Goal: Task Accomplishment & Management: Manage account settings

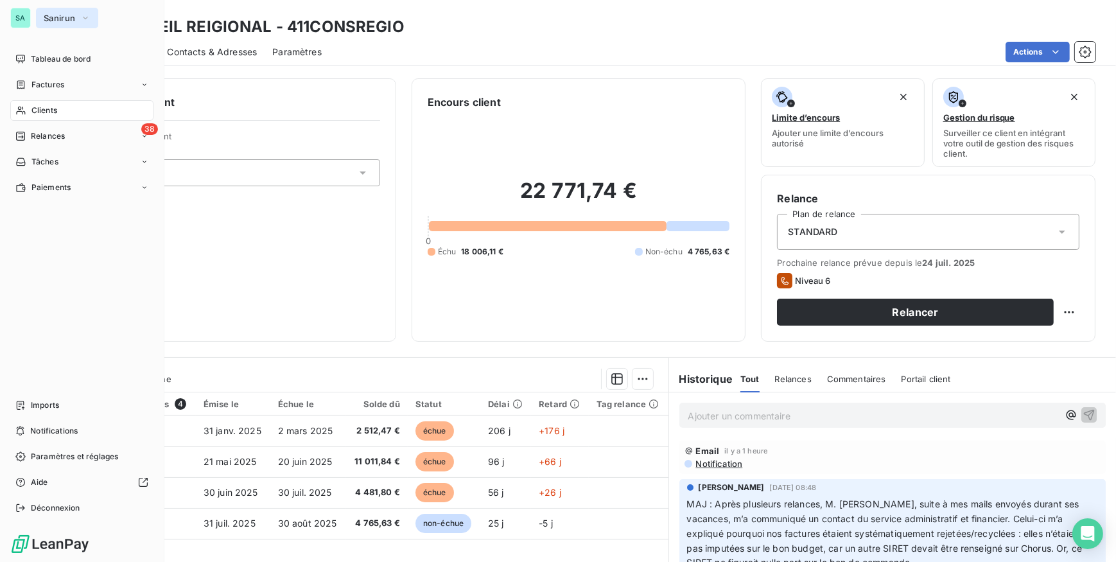
click at [62, 17] on span "Sanirun" at bounding box center [59, 18] width 31 height 10
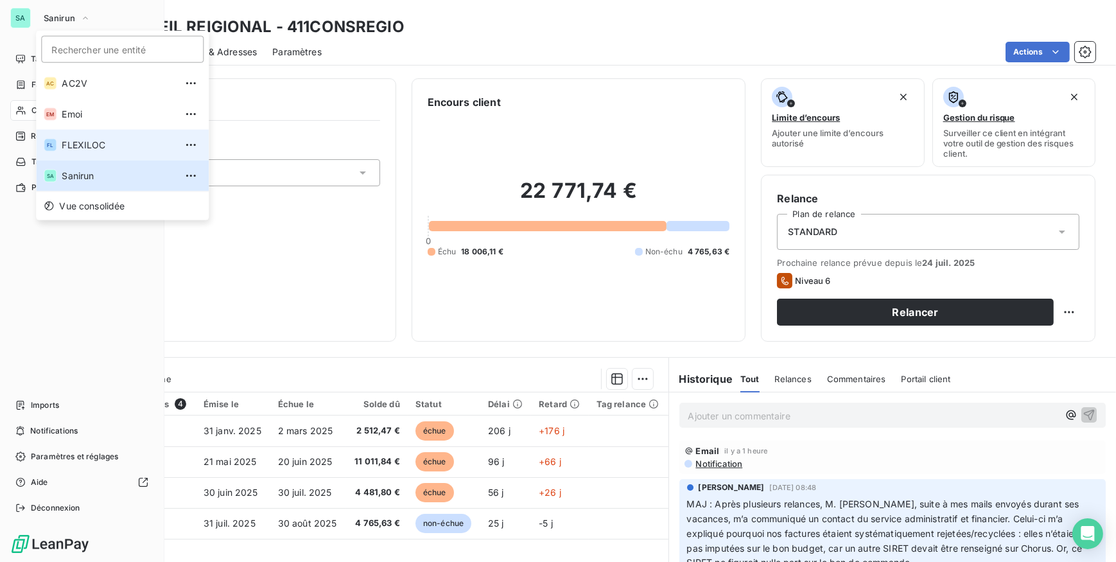
click at [65, 143] on span "FLEXILOC" at bounding box center [119, 145] width 114 height 13
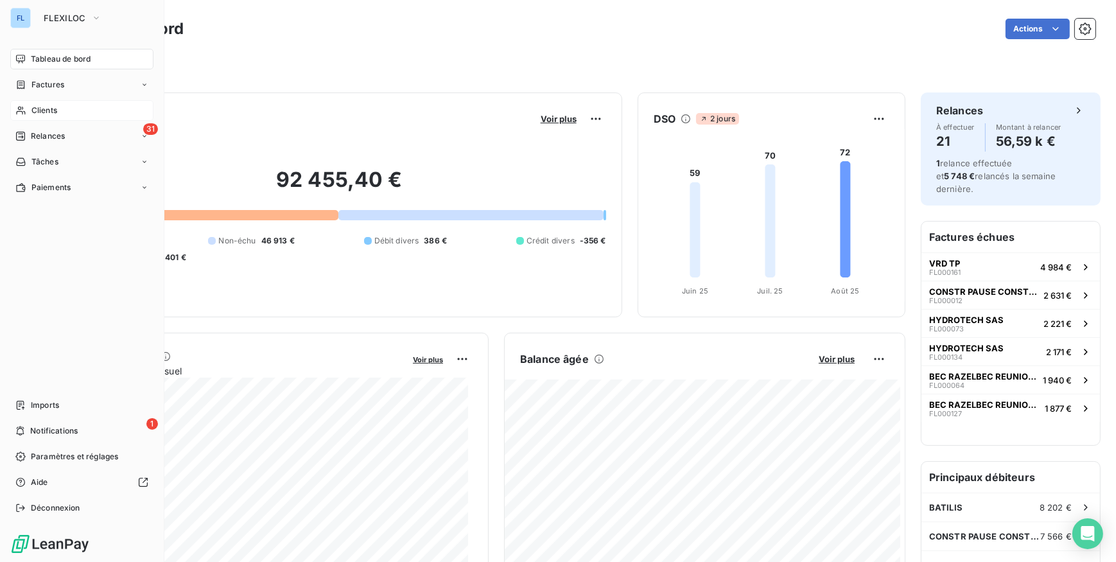
click at [34, 112] on span "Clients" at bounding box center [44, 111] width 26 height 12
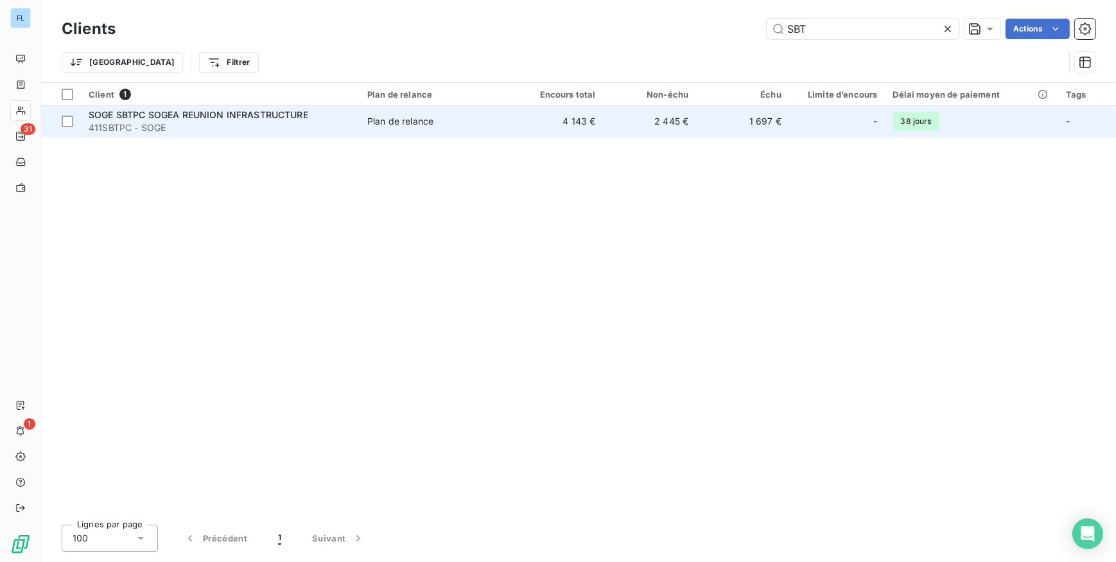
type input "SBT"
click at [544, 128] on td "4 143 €" at bounding box center [556, 121] width 93 height 31
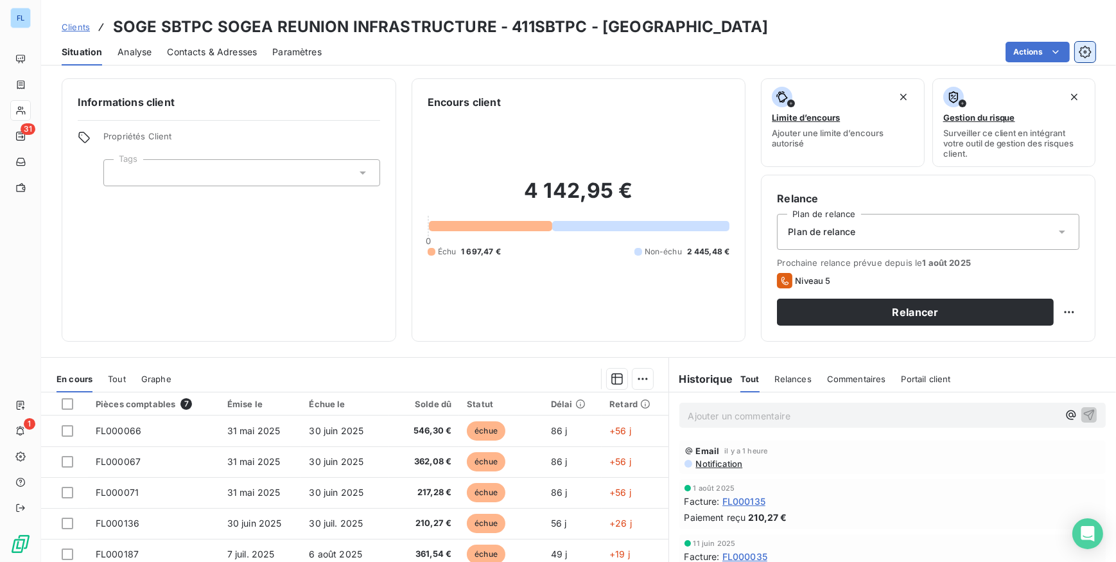
click at [1085, 46] on icon "button" at bounding box center [1084, 52] width 12 height 12
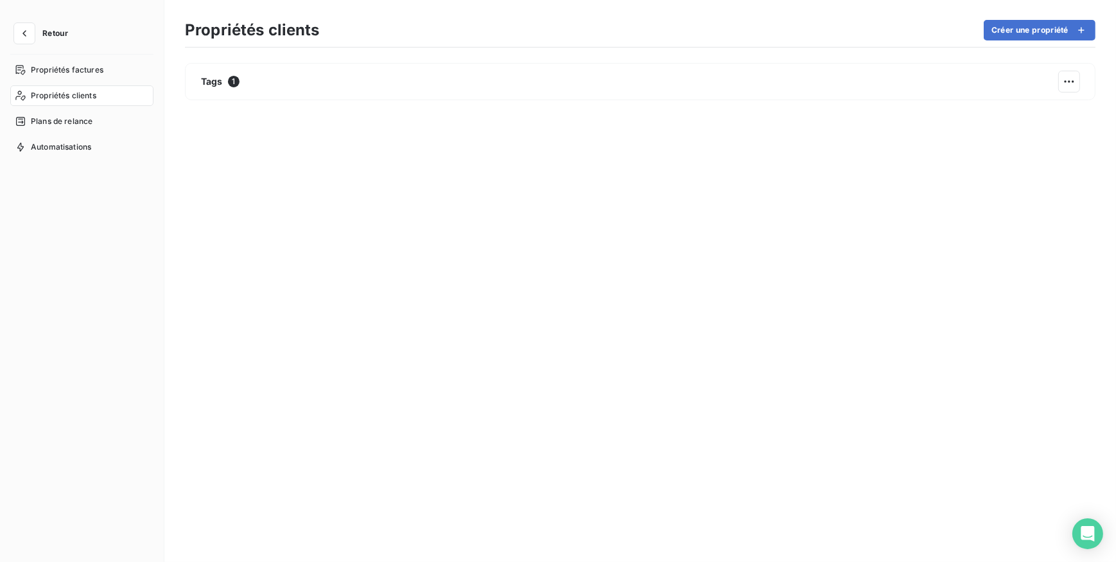
click at [76, 96] on span "Propriétés clients" at bounding box center [63, 96] width 65 height 12
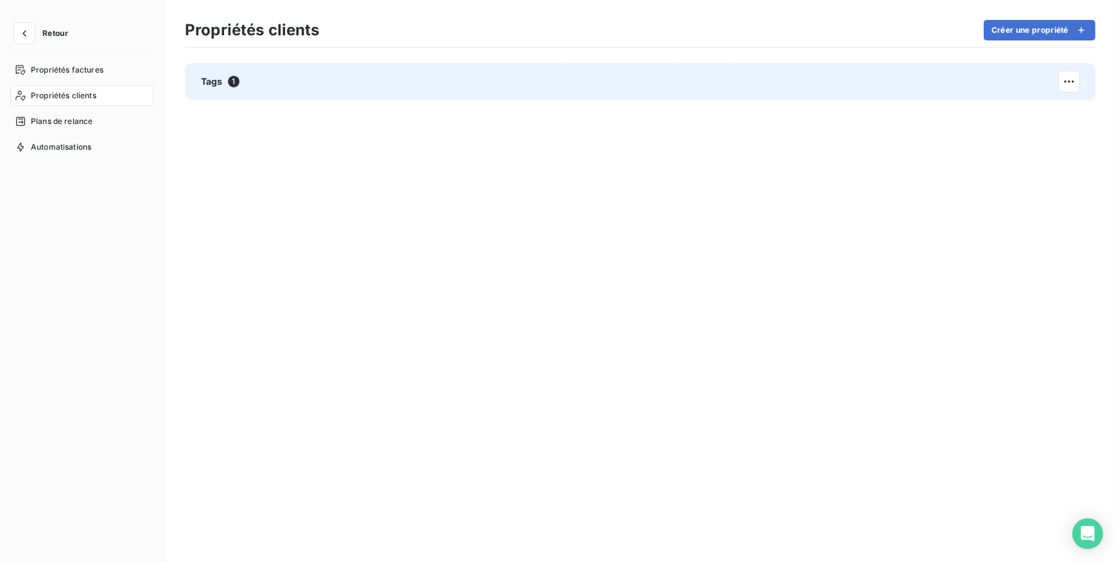
click at [214, 85] on span "Tags" at bounding box center [212, 81] width 22 height 13
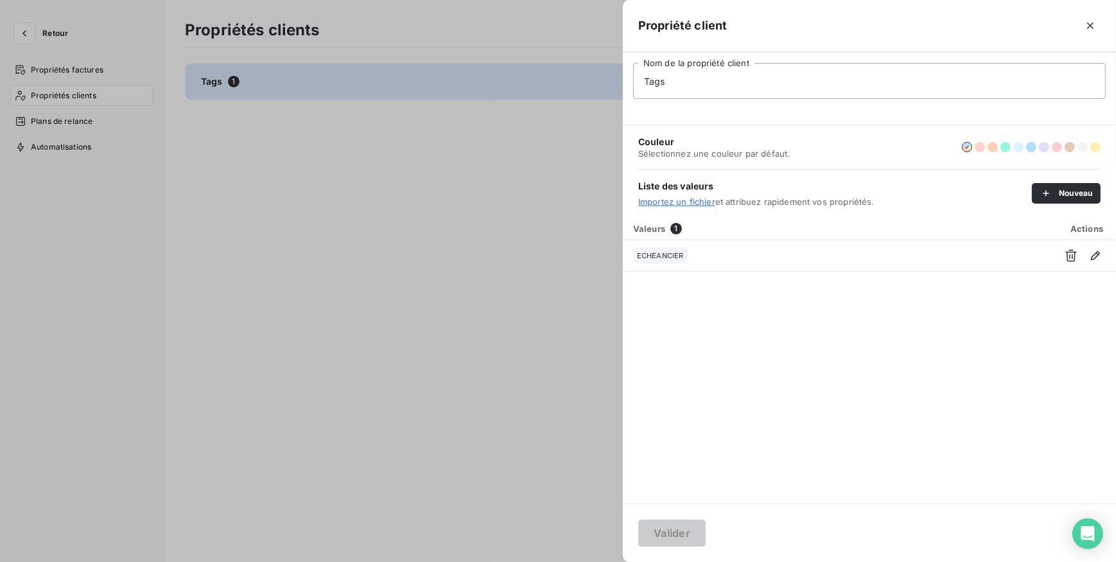
click at [214, 85] on div at bounding box center [558, 281] width 1116 height 562
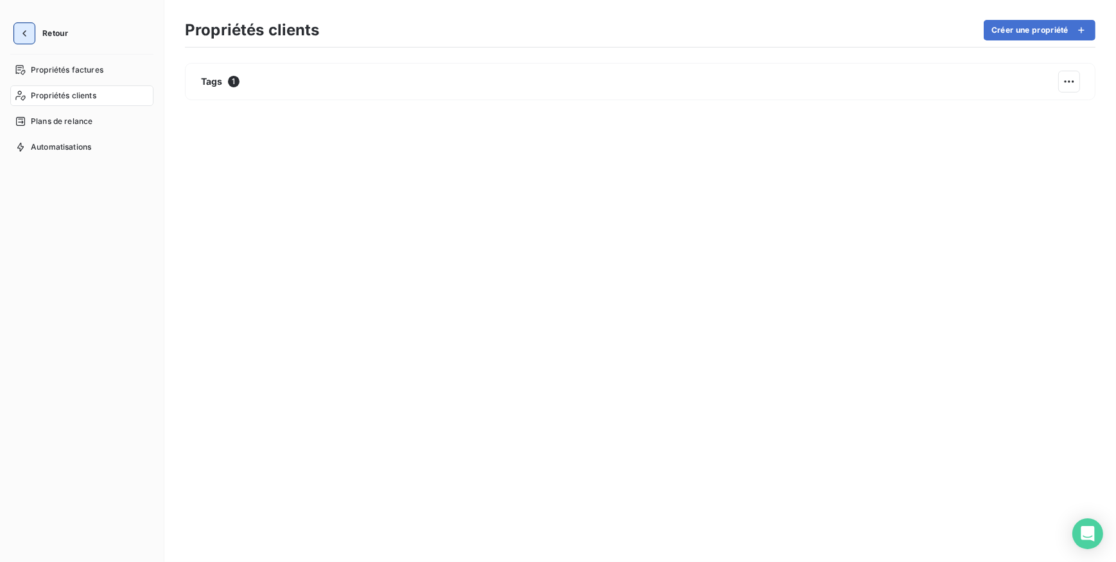
click at [24, 37] on icon "button" at bounding box center [24, 33] width 13 height 13
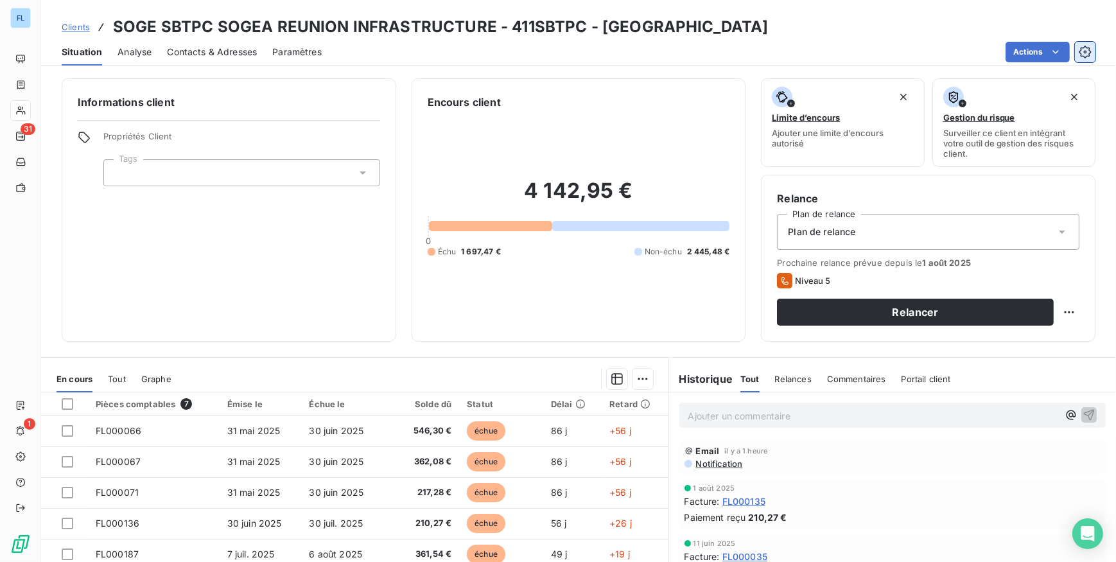
click at [1081, 46] on icon "button" at bounding box center [1084, 52] width 13 height 13
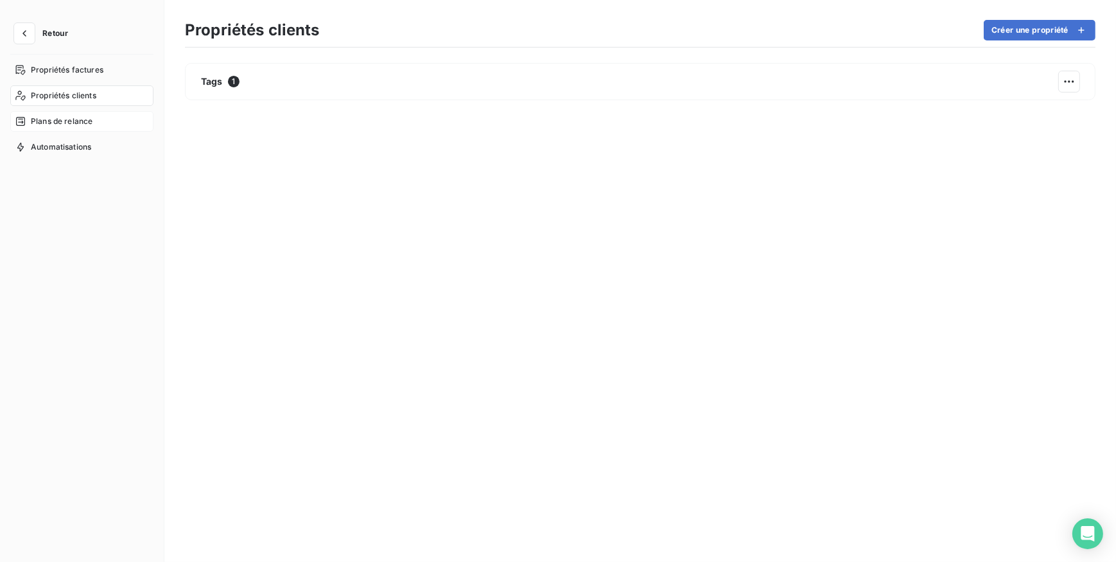
click at [70, 121] on span "Plans de relance" at bounding box center [62, 122] width 62 height 12
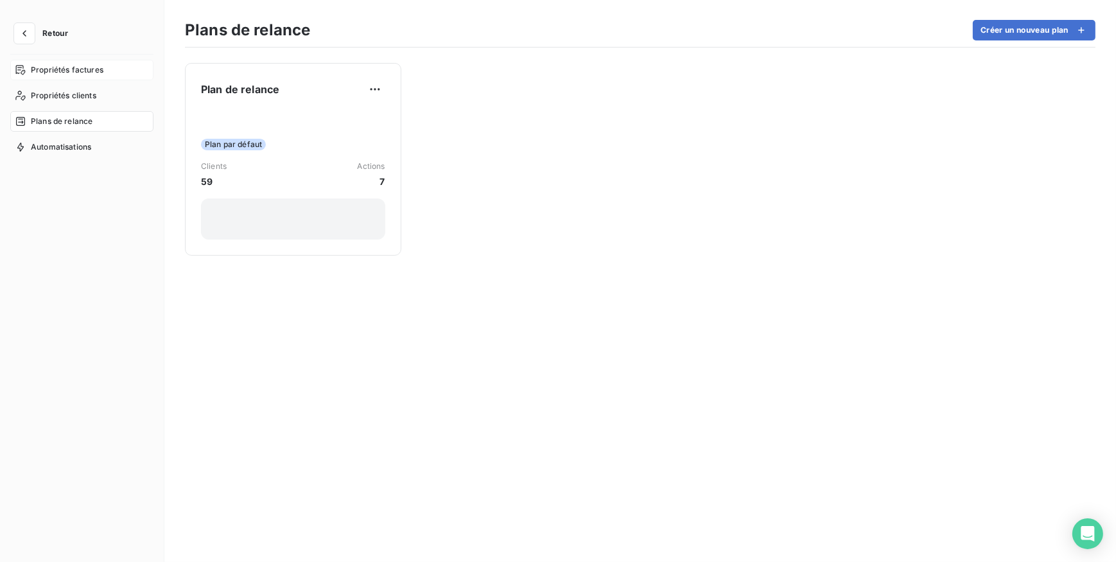
click at [86, 69] on span "Propriétés factures" at bounding box center [67, 70] width 73 height 12
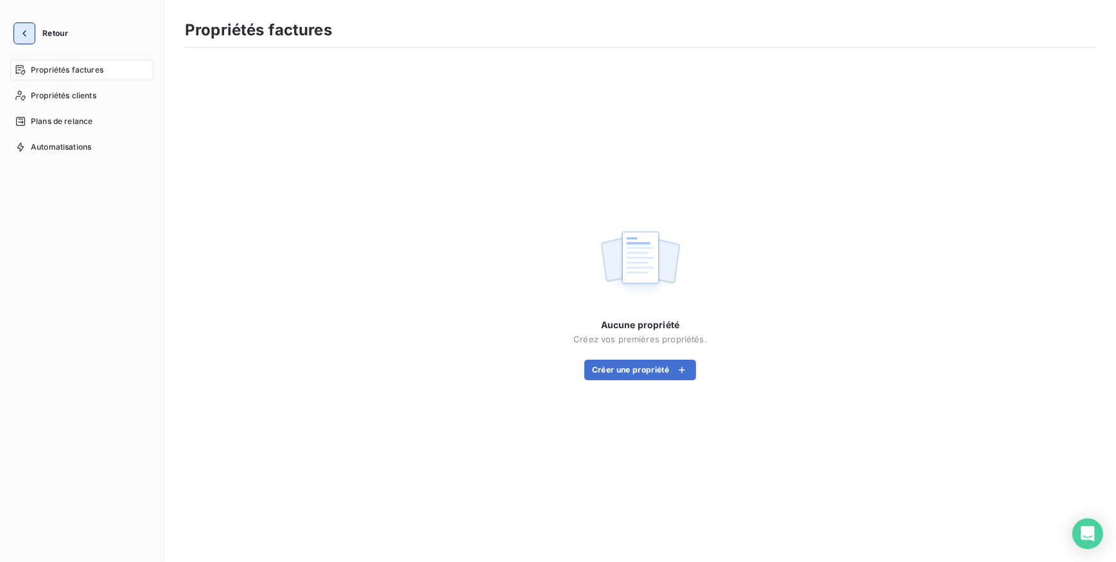
click at [22, 31] on icon "button" at bounding box center [24, 33] width 13 height 13
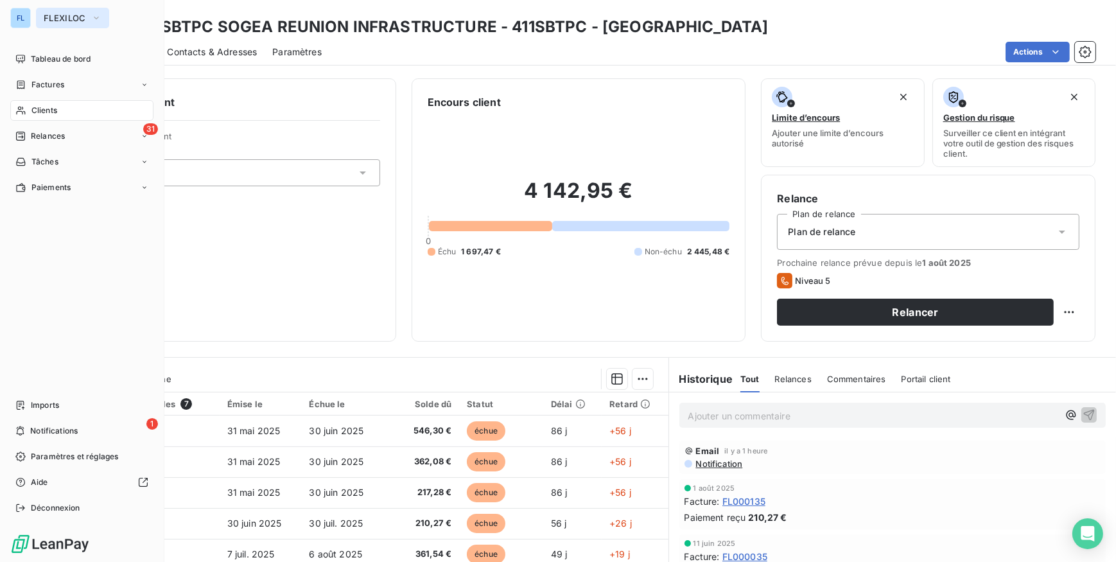
click at [45, 19] on span "FLEXILOC" at bounding box center [65, 18] width 42 height 10
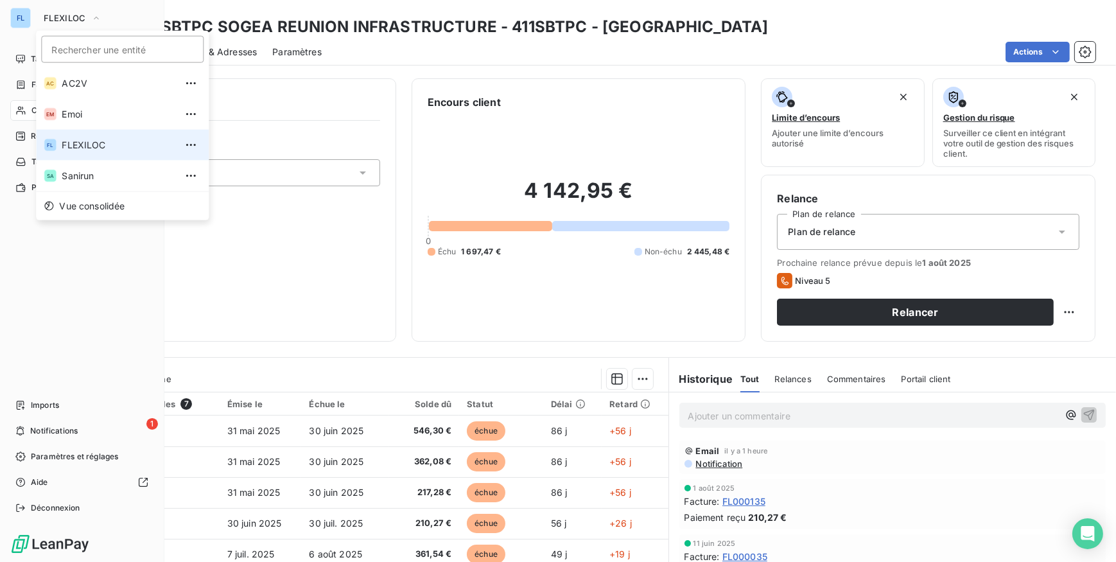
click at [63, 146] on span "FLEXILOC" at bounding box center [119, 145] width 114 height 13
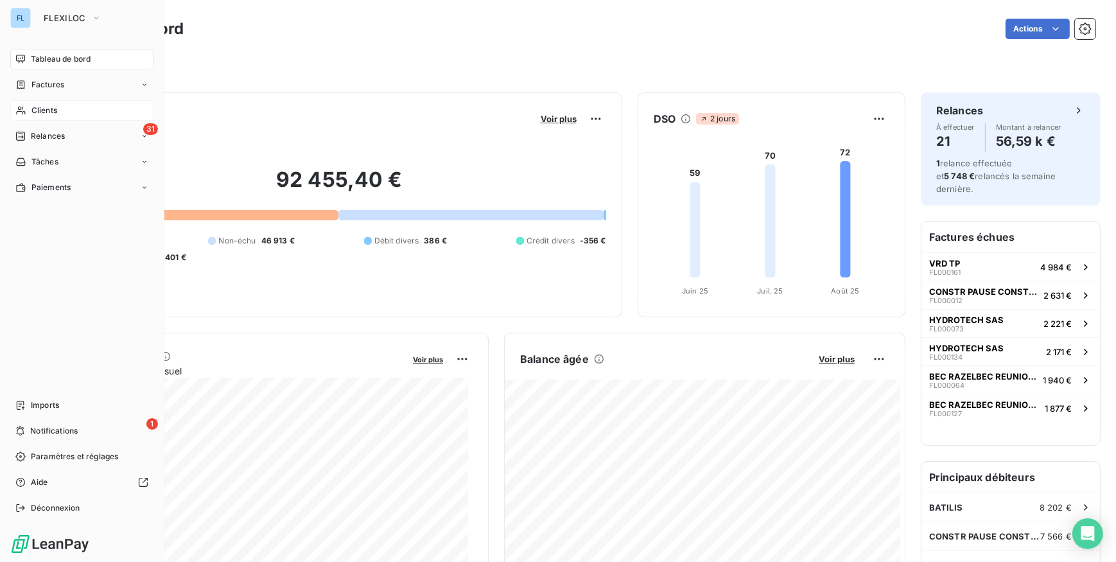
click at [45, 113] on span "Clients" at bounding box center [44, 111] width 26 height 12
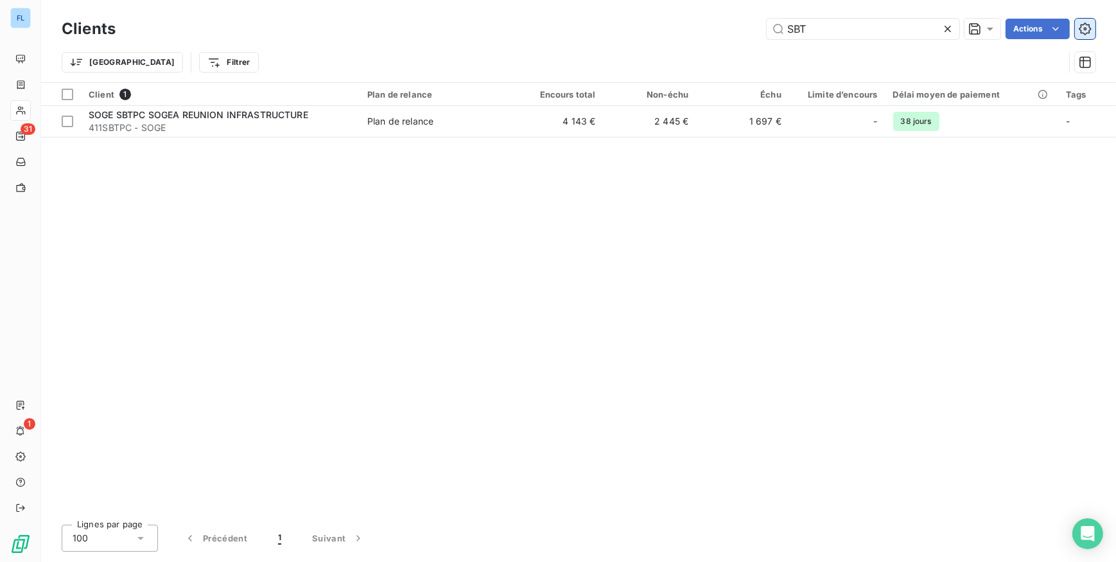
type input "SBT"
click at [1085, 32] on icon "button" at bounding box center [1084, 28] width 13 height 13
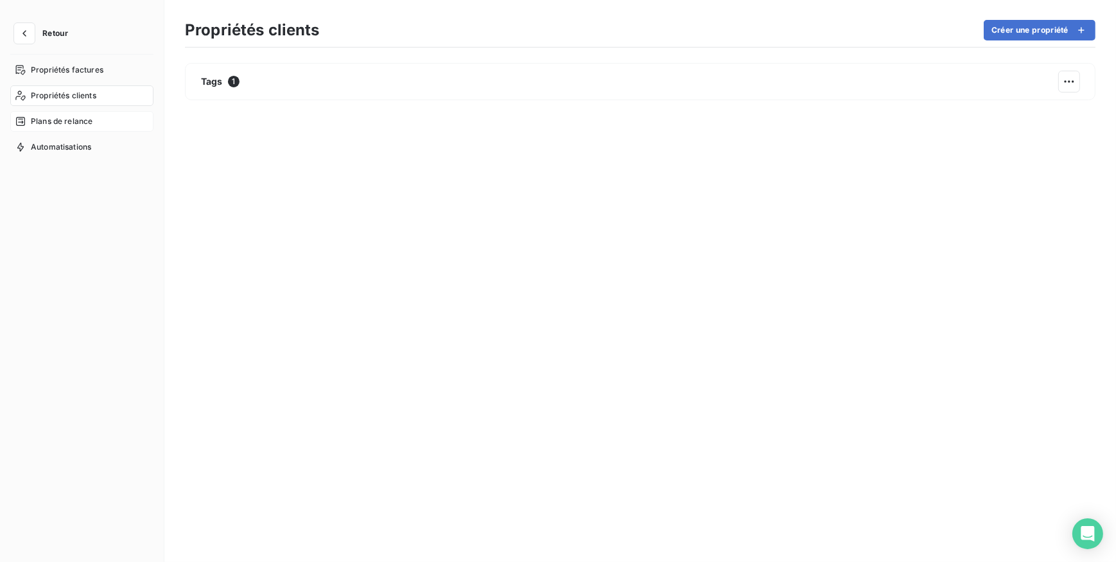
click at [70, 124] on span "Plans de relance" at bounding box center [62, 122] width 62 height 12
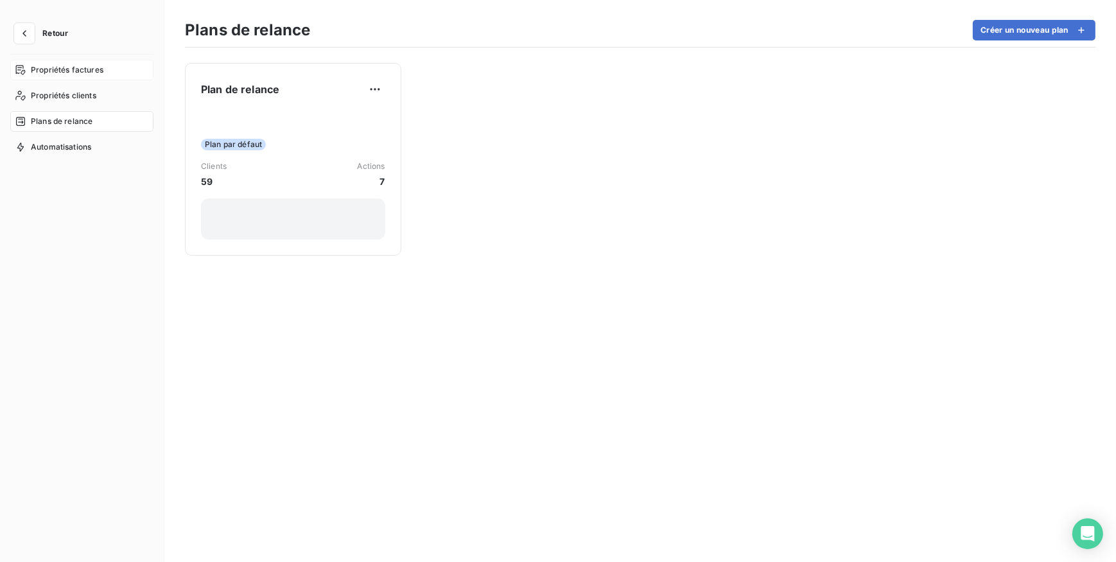
click at [71, 74] on span "Propriétés factures" at bounding box center [67, 70] width 73 height 12
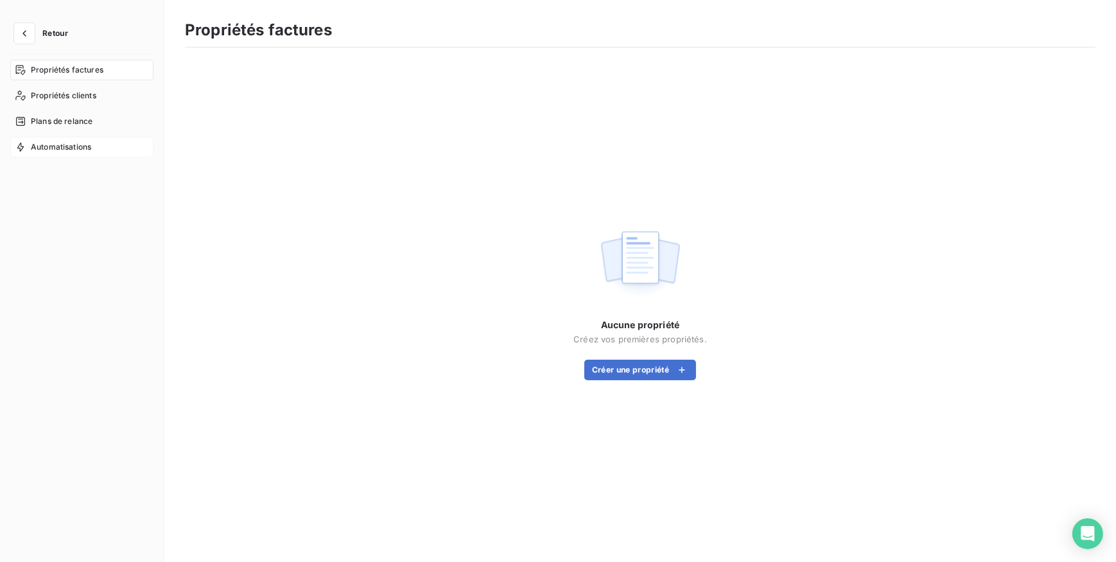
click at [76, 151] on span "Automatisations" at bounding box center [61, 147] width 60 height 12
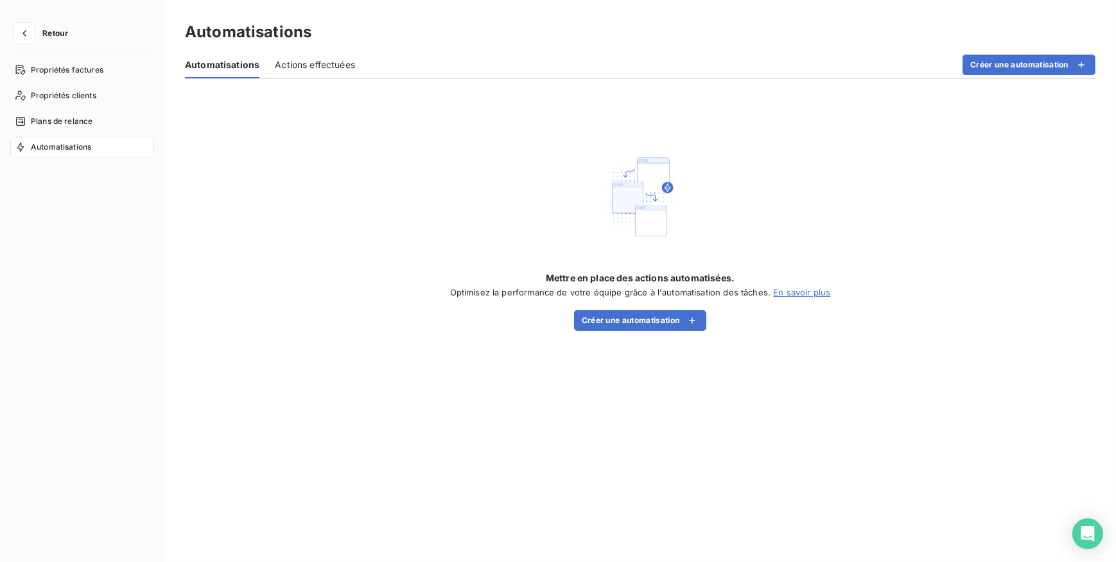
click at [325, 65] on span "Actions effectuées" at bounding box center [315, 64] width 80 height 13
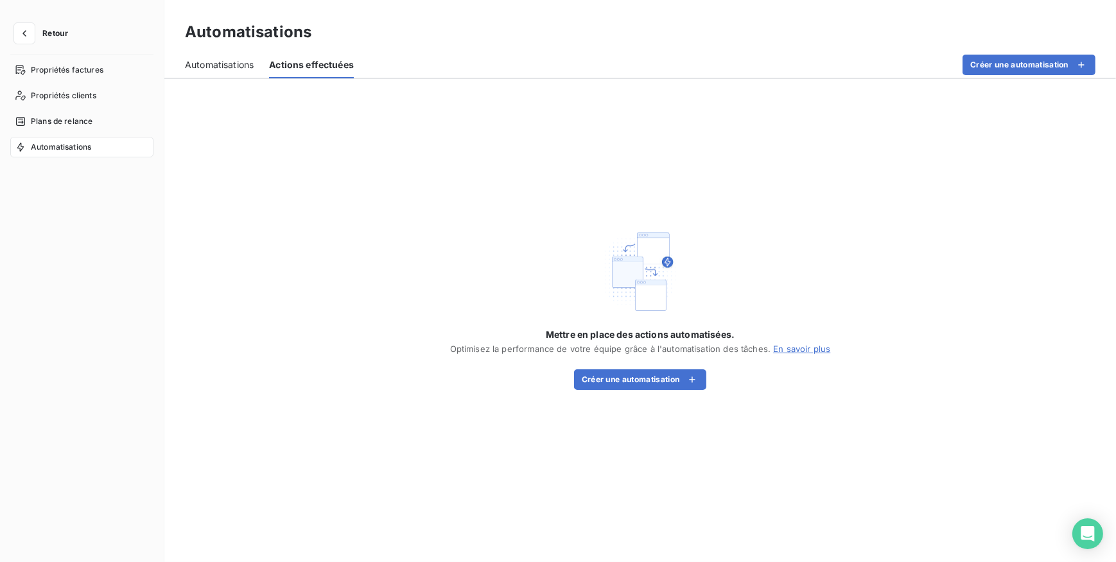
click at [218, 69] on span "Automatisations" at bounding box center [219, 64] width 69 height 13
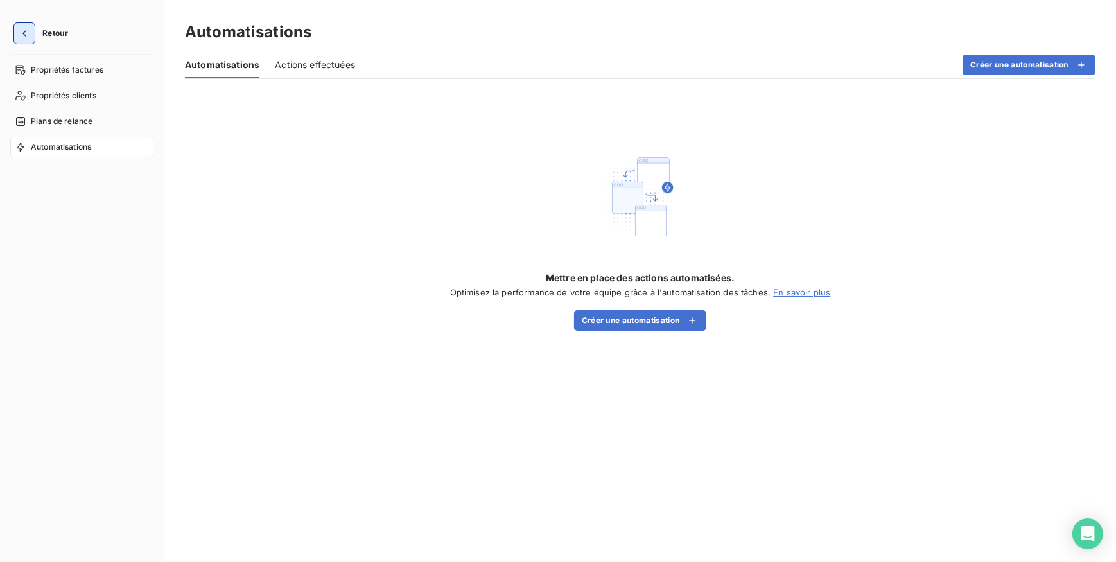
click at [26, 34] on icon "button" at bounding box center [24, 33] width 13 height 13
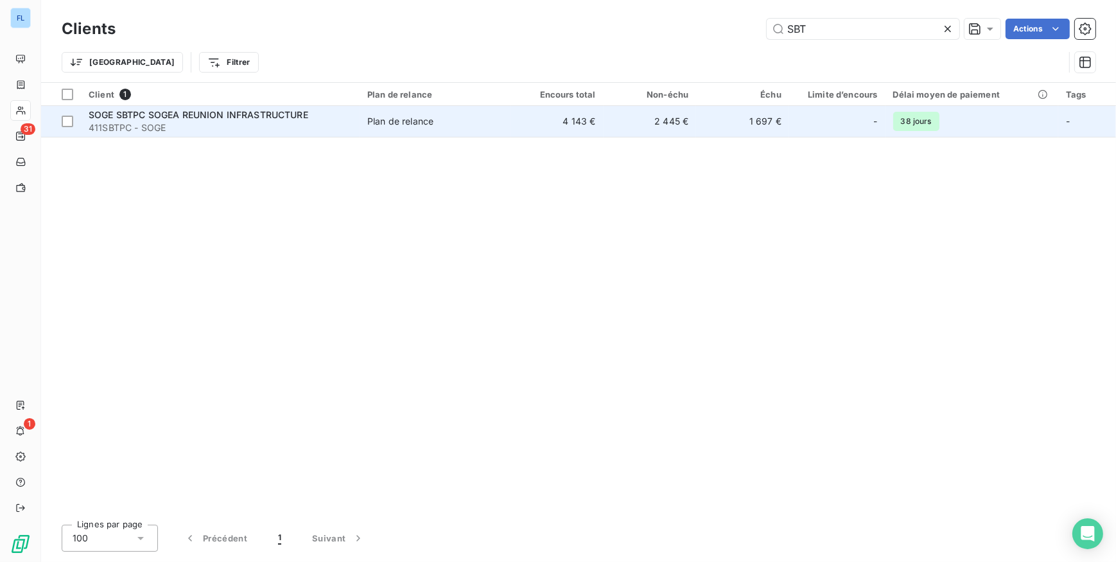
click at [556, 122] on td "4 143 €" at bounding box center [556, 121] width 93 height 31
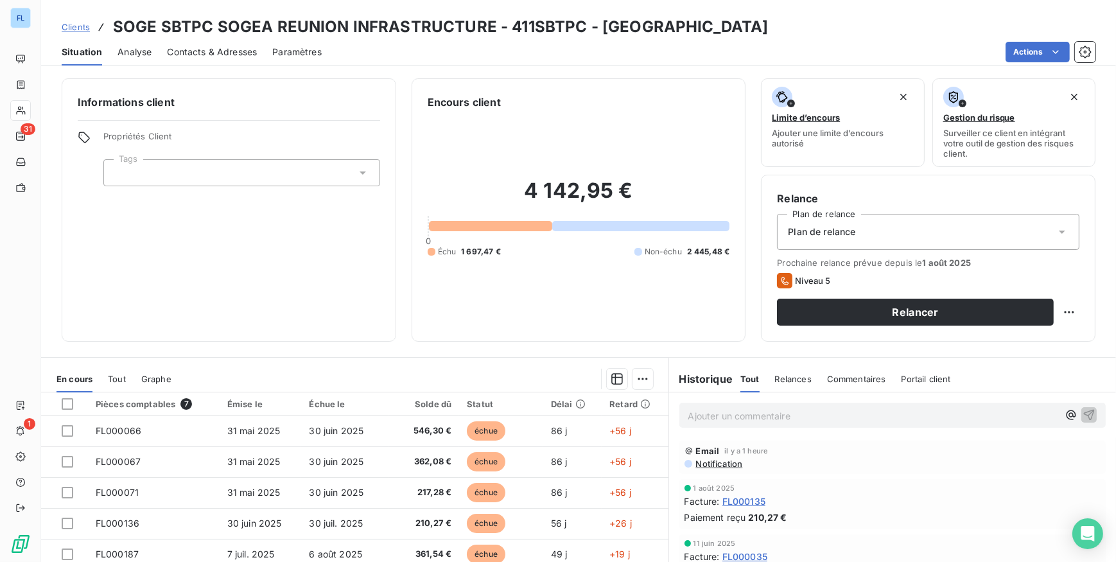
click at [218, 48] on span "Contacts & Adresses" at bounding box center [212, 52] width 90 height 13
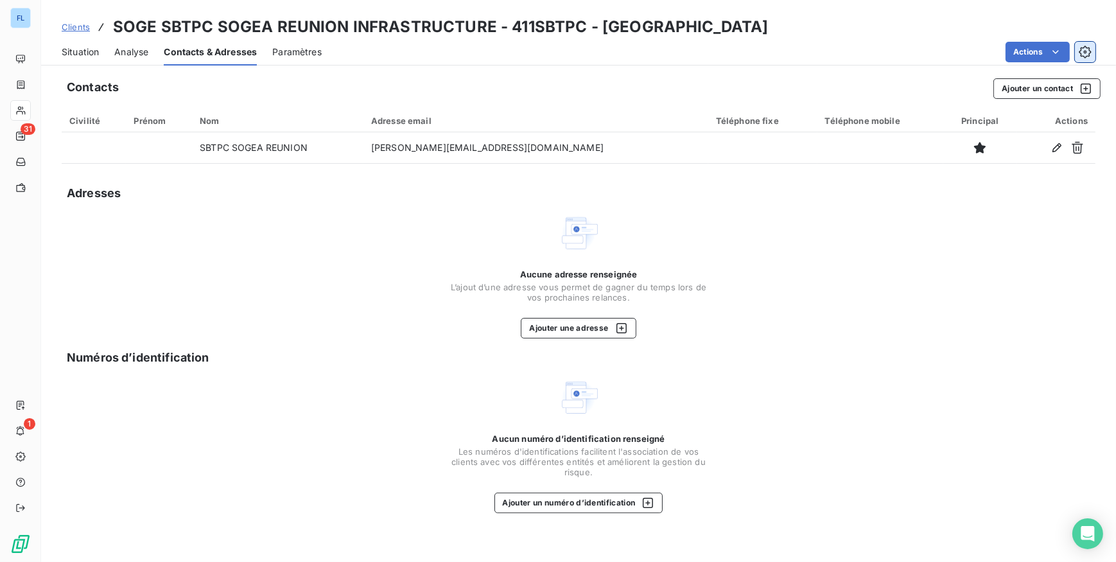
click at [1085, 55] on icon "button" at bounding box center [1084, 52] width 13 height 13
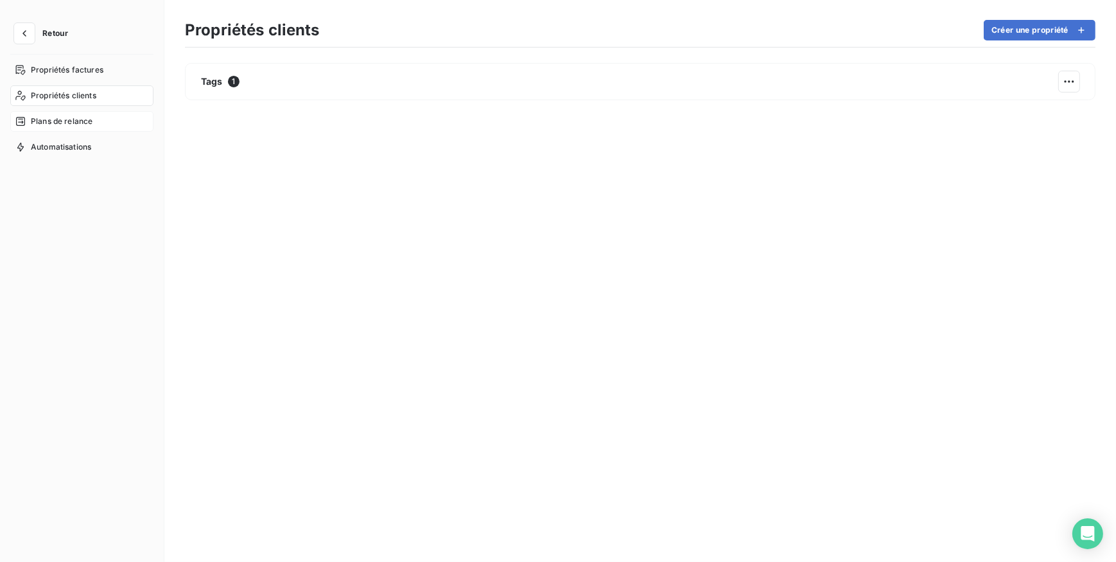
click at [76, 119] on span "Plans de relance" at bounding box center [62, 122] width 62 height 12
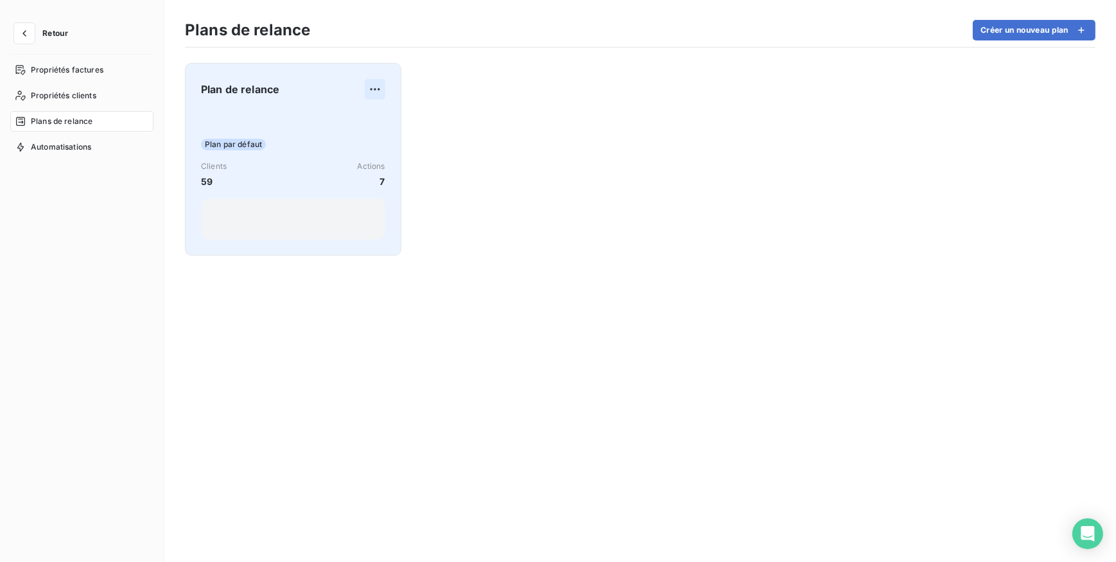
click at [364, 84] on div "Plan de relance" at bounding box center [293, 89] width 184 height 21
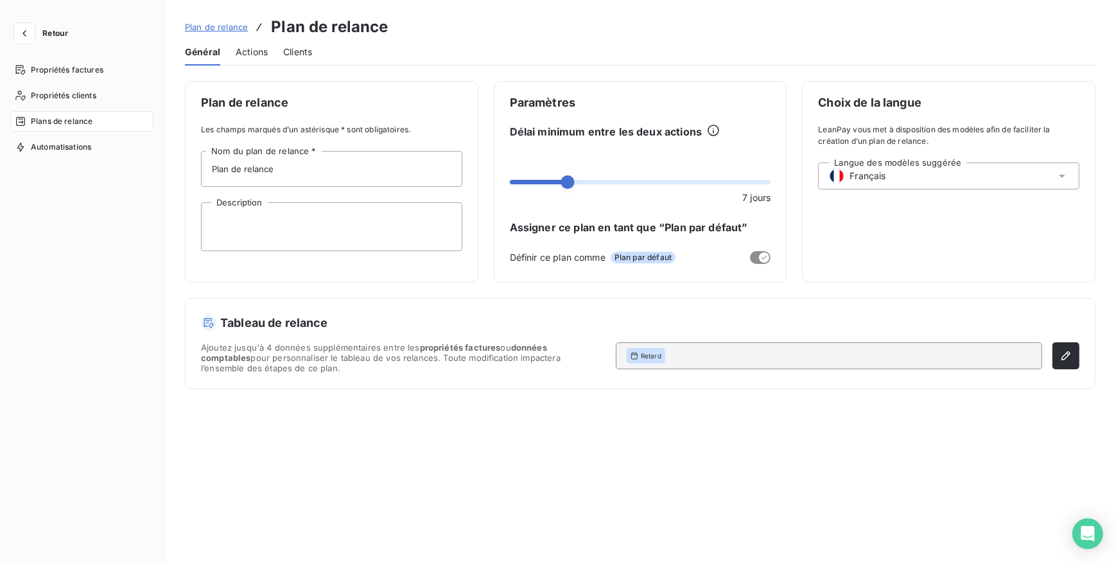
click at [301, 54] on span "Clients" at bounding box center [297, 52] width 29 height 13
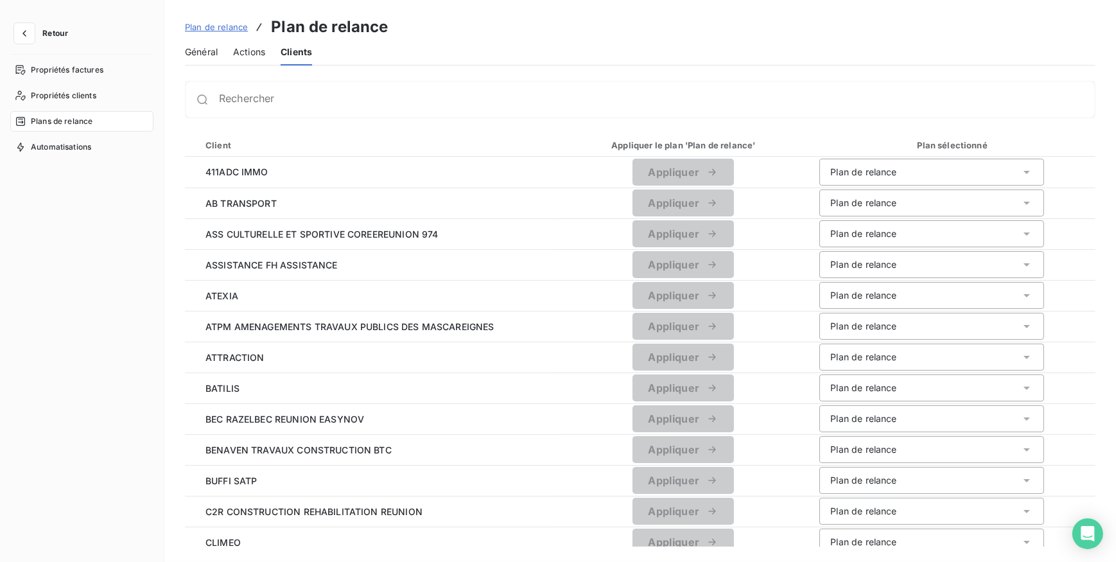
click at [259, 53] on span "Actions" at bounding box center [249, 52] width 32 height 13
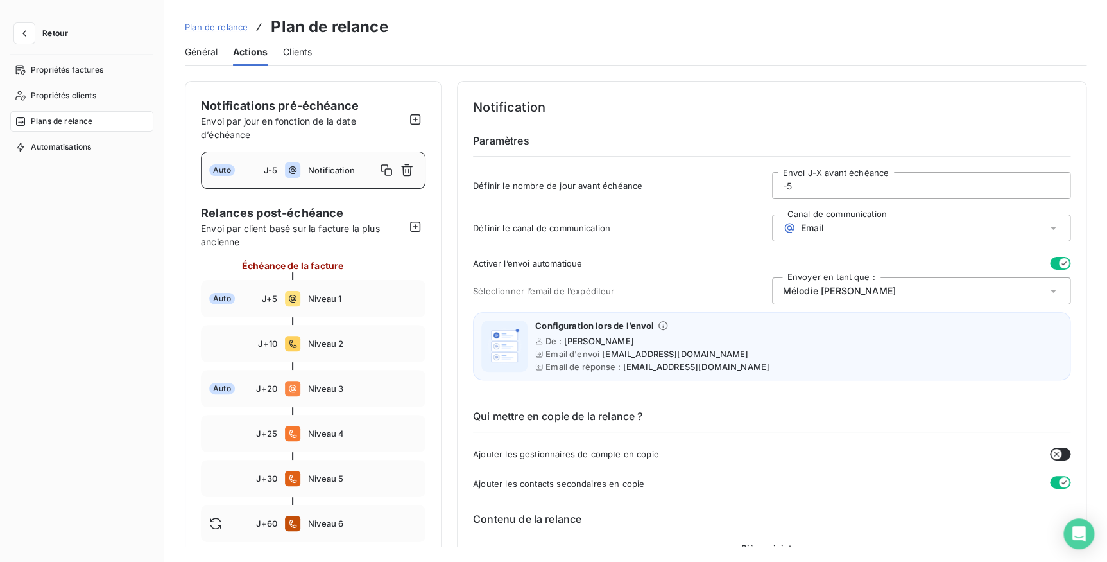
click at [214, 49] on span "Général" at bounding box center [201, 52] width 33 height 13
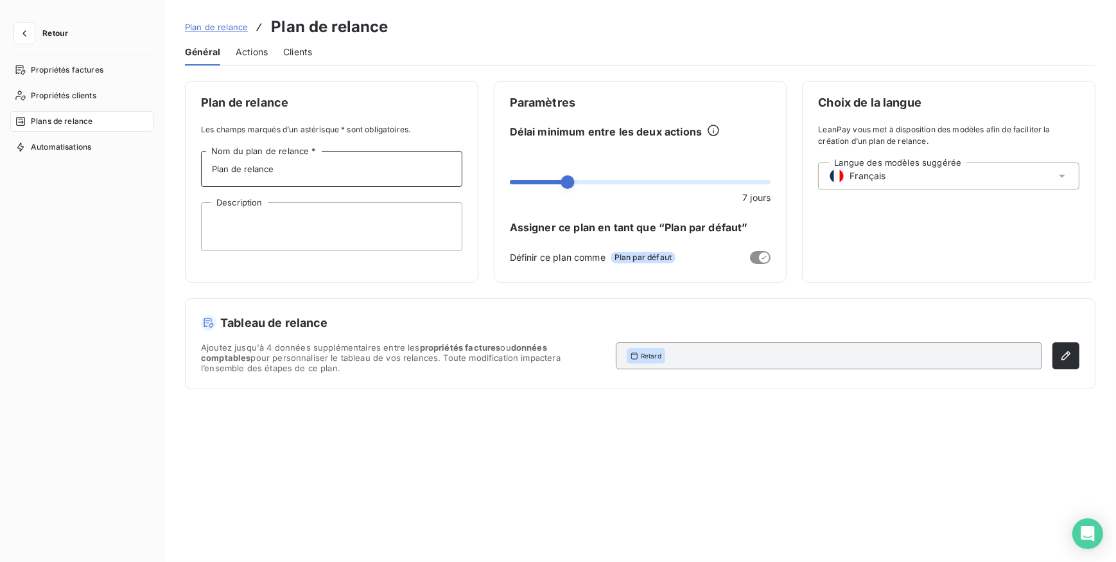
click at [346, 177] on input "Plan de relance" at bounding box center [331, 169] width 261 height 36
click at [353, 234] on textarea "Description" at bounding box center [331, 226] width 261 height 49
click at [263, 58] on span "Actions" at bounding box center [252, 52] width 32 height 13
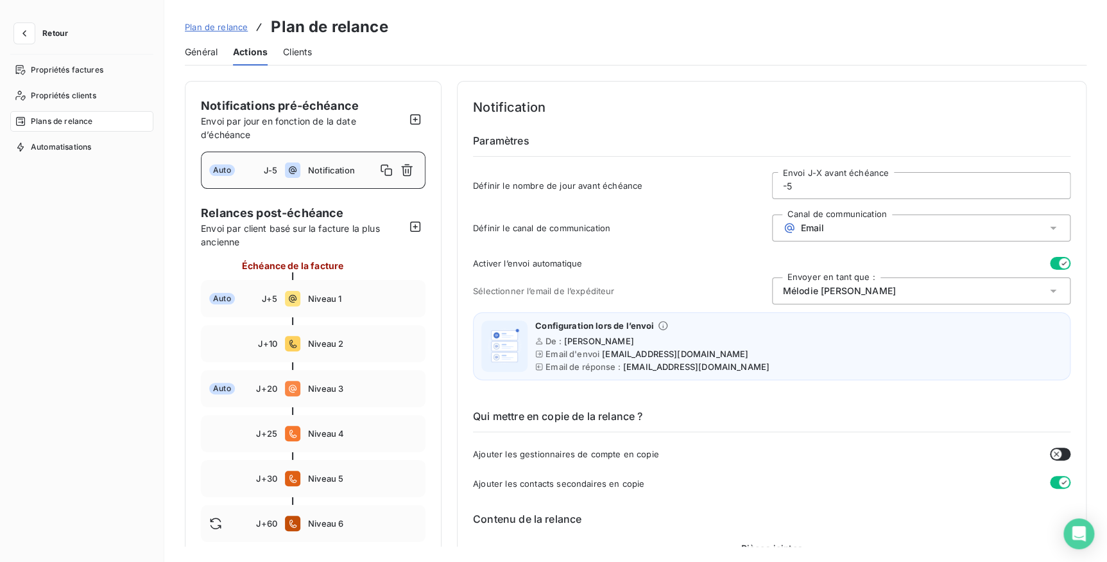
click at [282, 48] on div "Général Actions Clients" at bounding box center [636, 52] width 902 height 27
click at [289, 49] on span "Clients" at bounding box center [297, 52] width 29 height 13
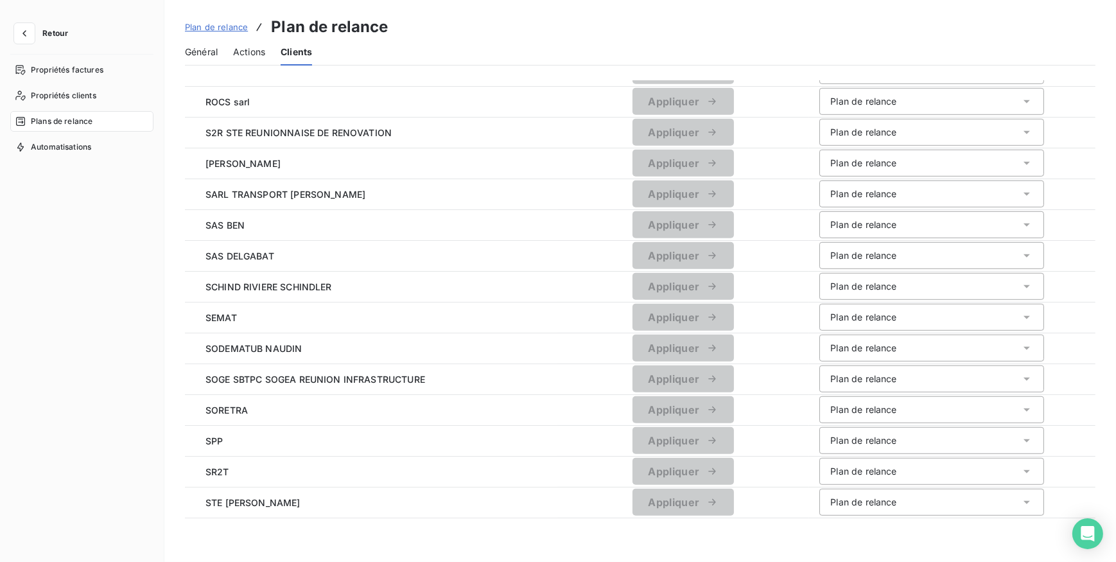
scroll to position [1238, 0]
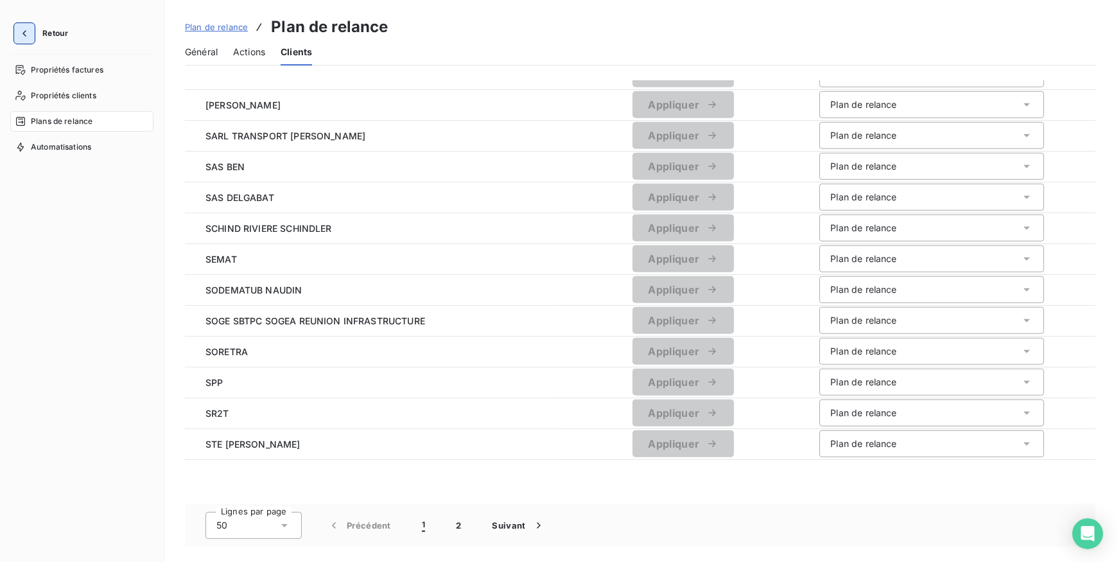
click at [28, 35] on icon "button" at bounding box center [24, 33] width 13 height 13
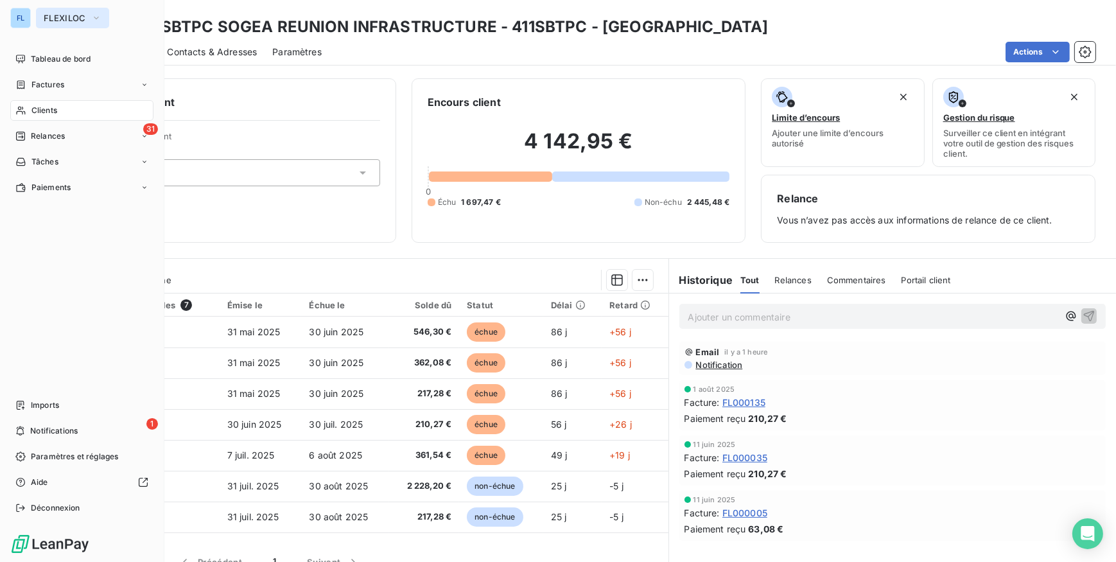
click at [55, 24] on button "FLEXILOC" at bounding box center [72, 18] width 73 height 21
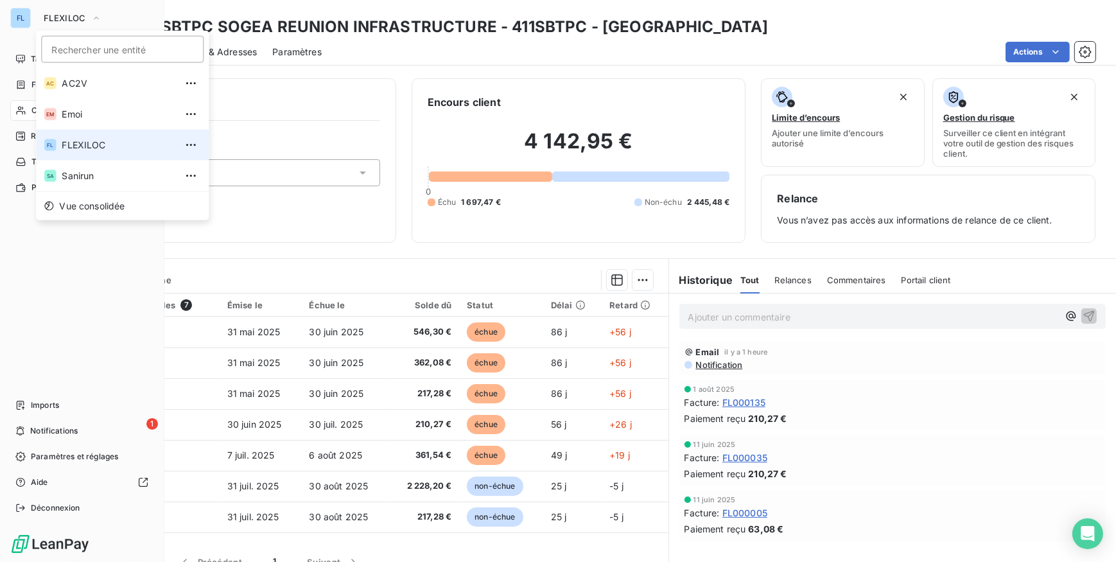
click at [83, 143] on span "FLEXILOC" at bounding box center [119, 145] width 114 height 13
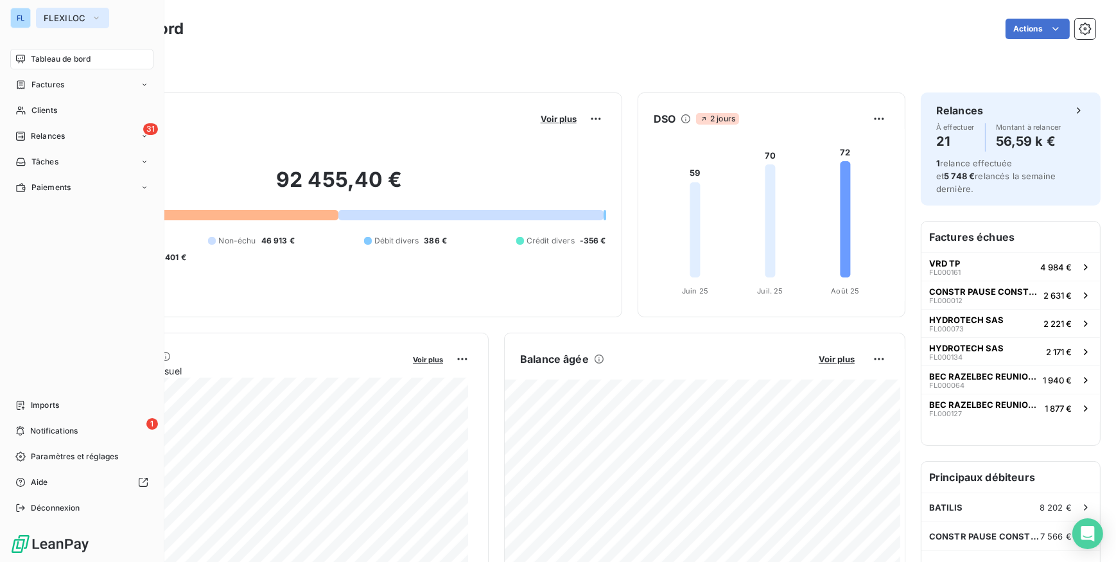
click at [49, 17] on span "FLEXILOC" at bounding box center [65, 18] width 42 height 10
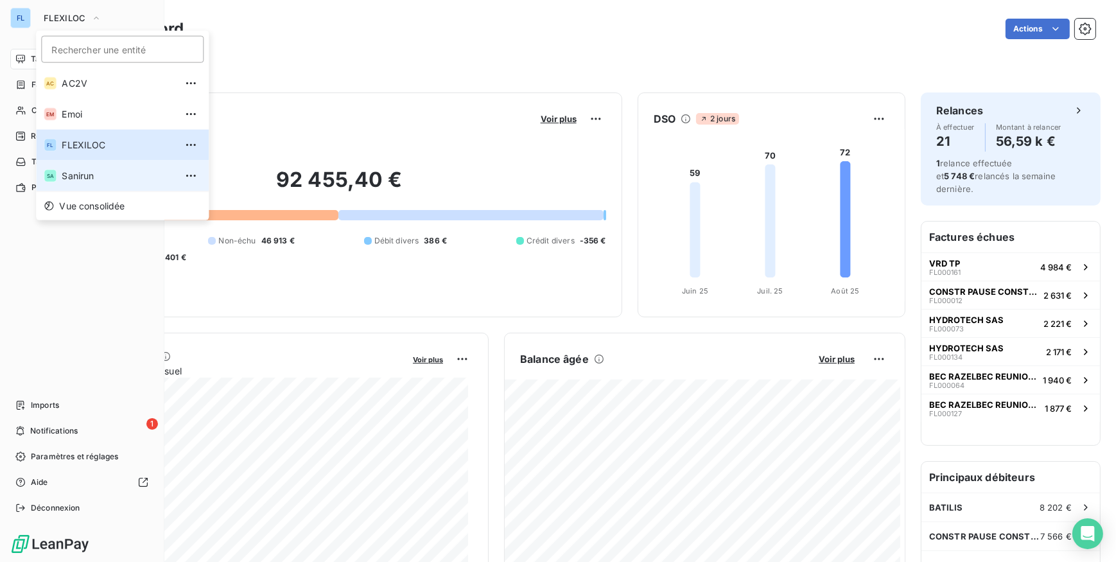
click at [73, 177] on span "Sanirun" at bounding box center [119, 175] width 114 height 13
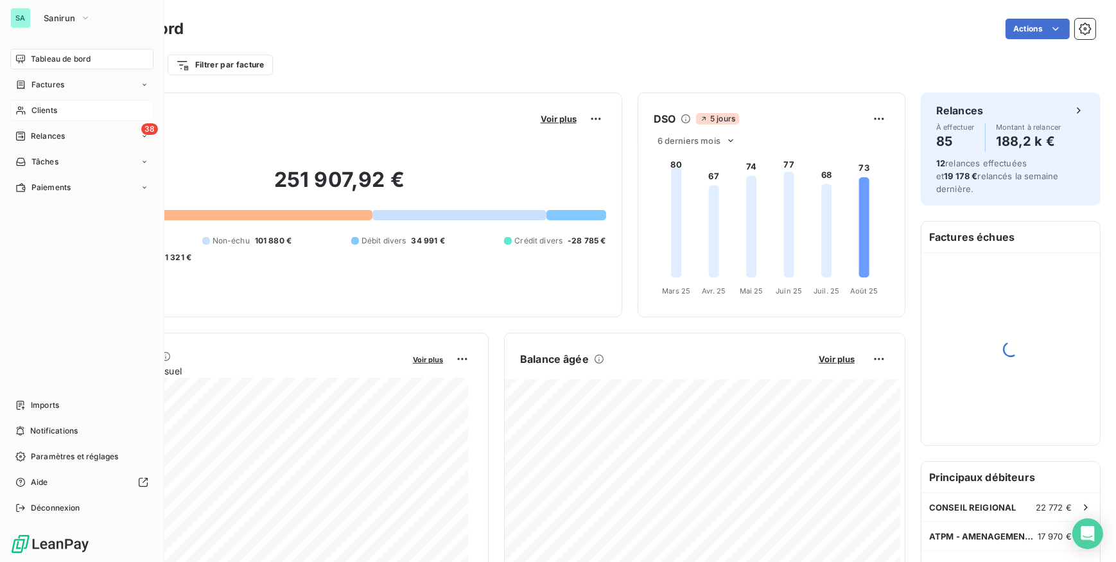
click at [40, 112] on span "Clients" at bounding box center [44, 111] width 26 height 12
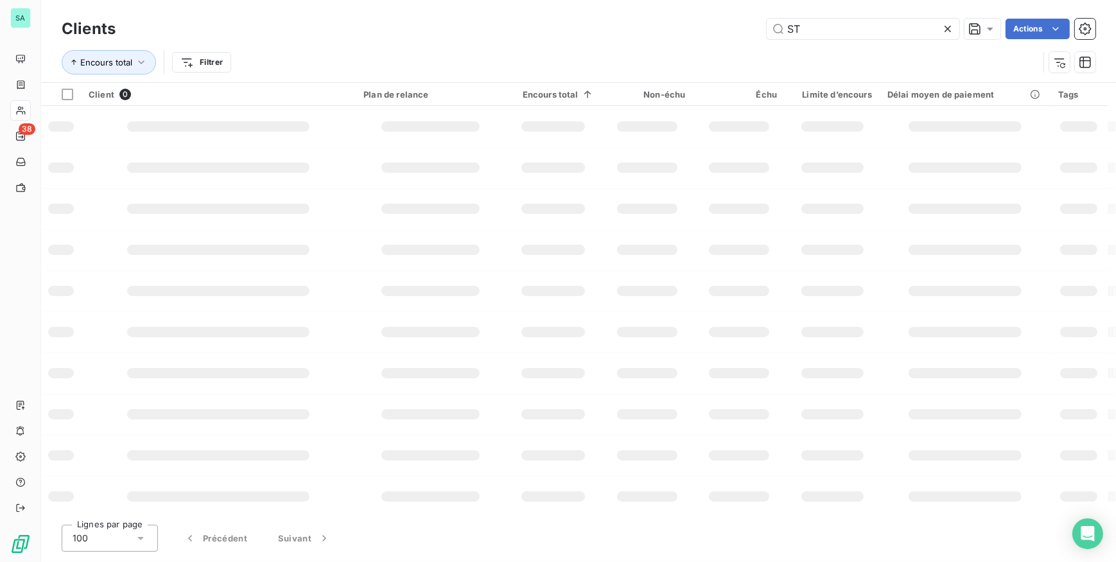
type input "S"
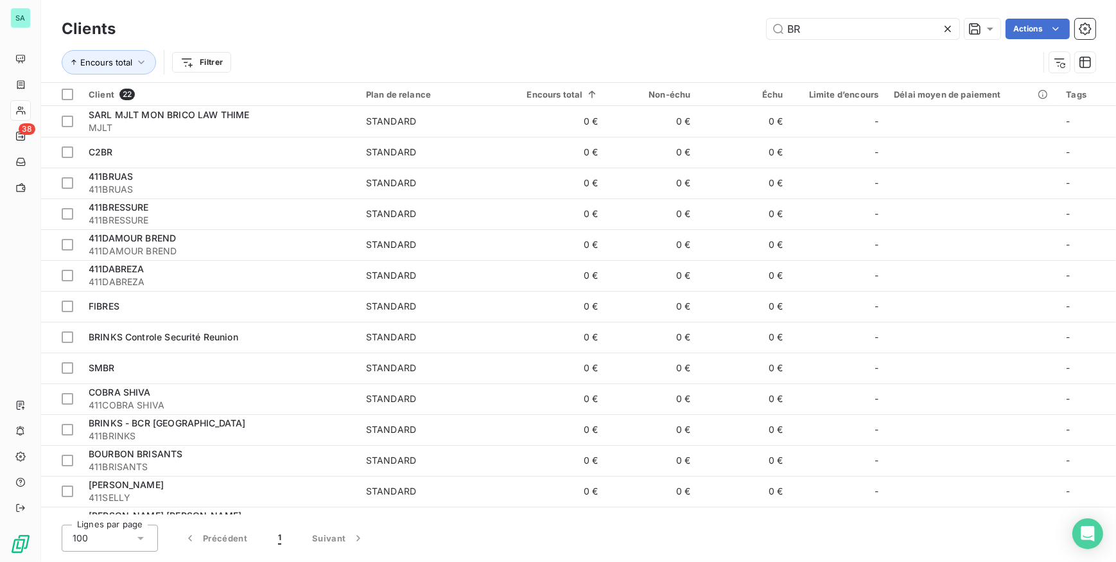
type input "B"
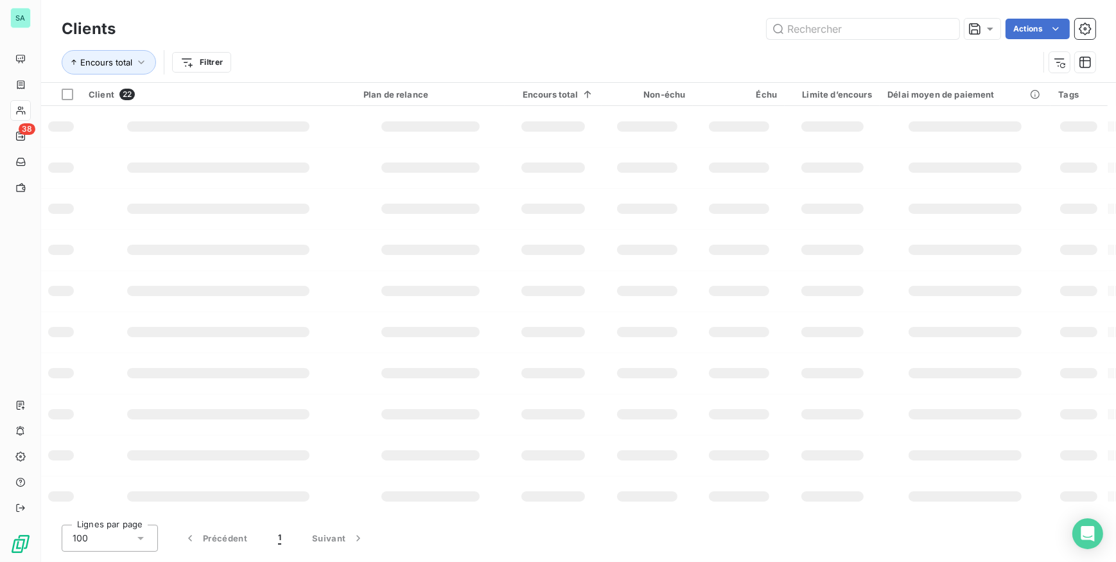
type input "S"
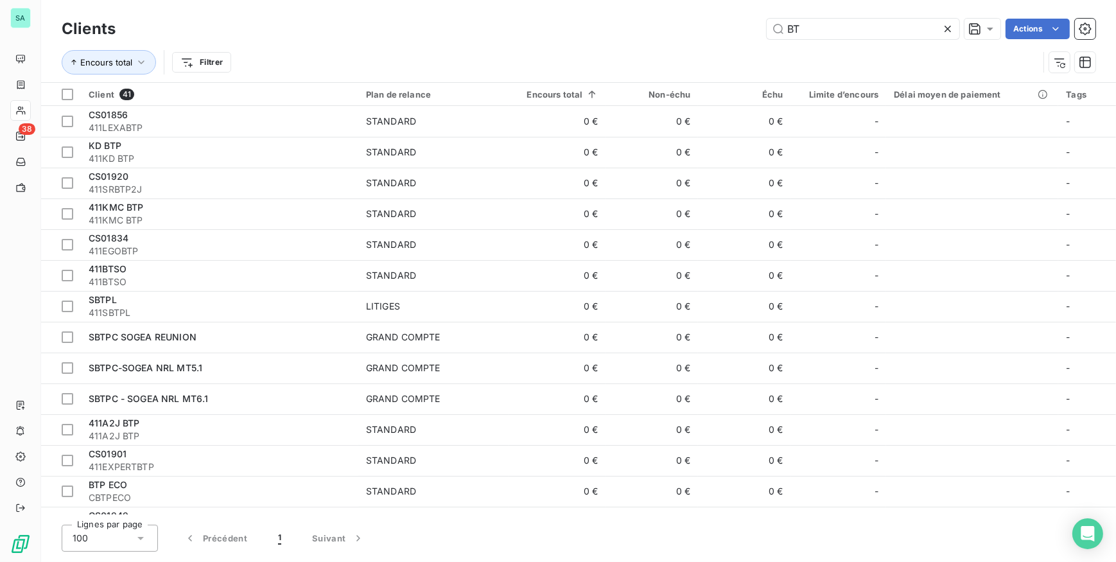
type input "B"
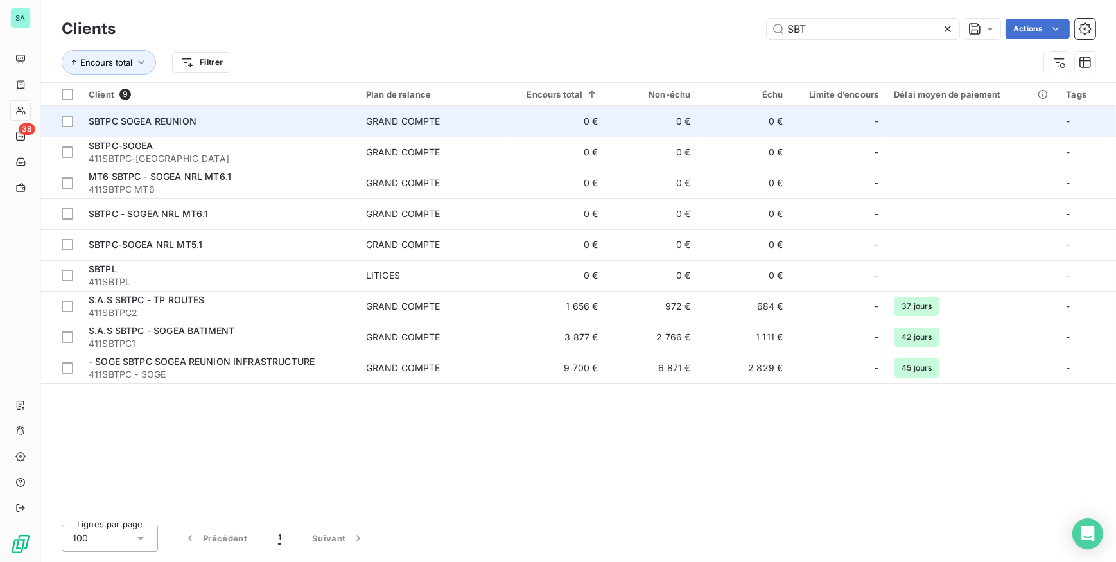
type input "SBT"
click at [210, 128] on td "SBTPC SOGEA REUNION" at bounding box center [219, 121] width 277 height 31
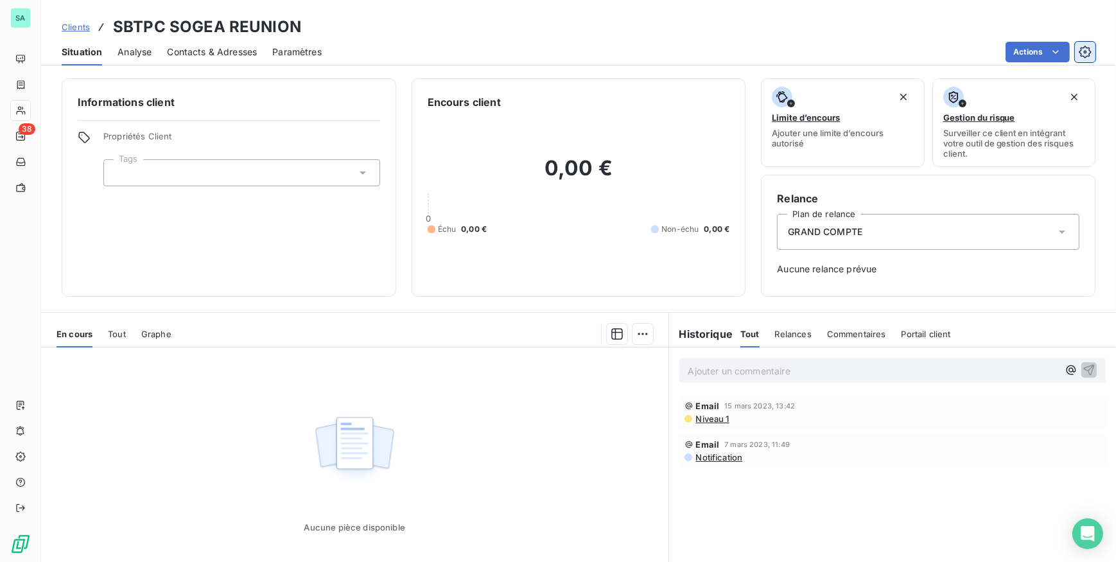
click at [1085, 53] on icon "button" at bounding box center [1084, 52] width 13 height 13
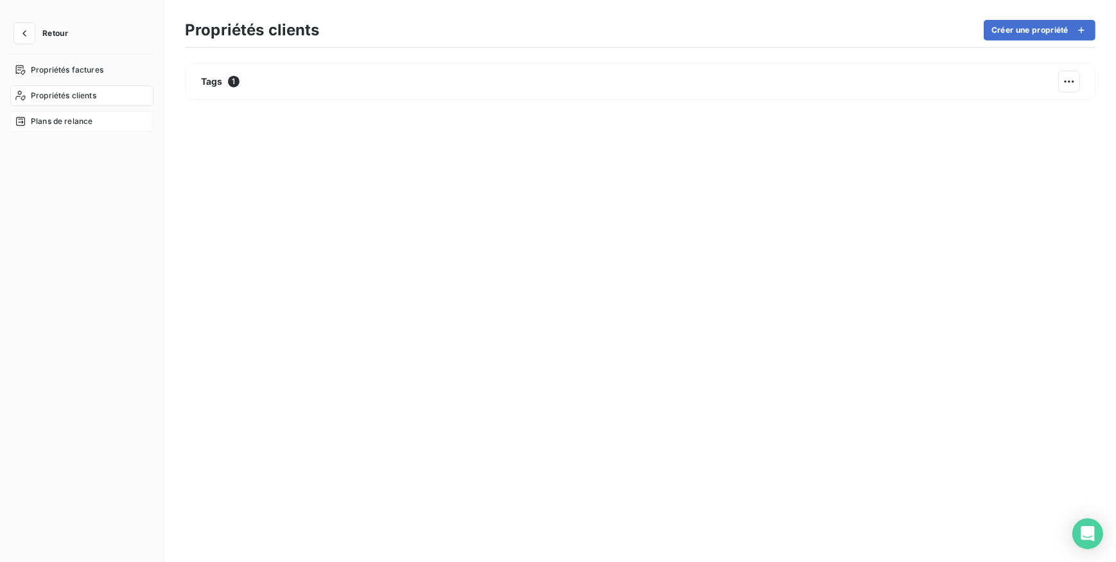
click at [69, 121] on span "Plans de relance" at bounding box center [62, 122] width 62 height 12
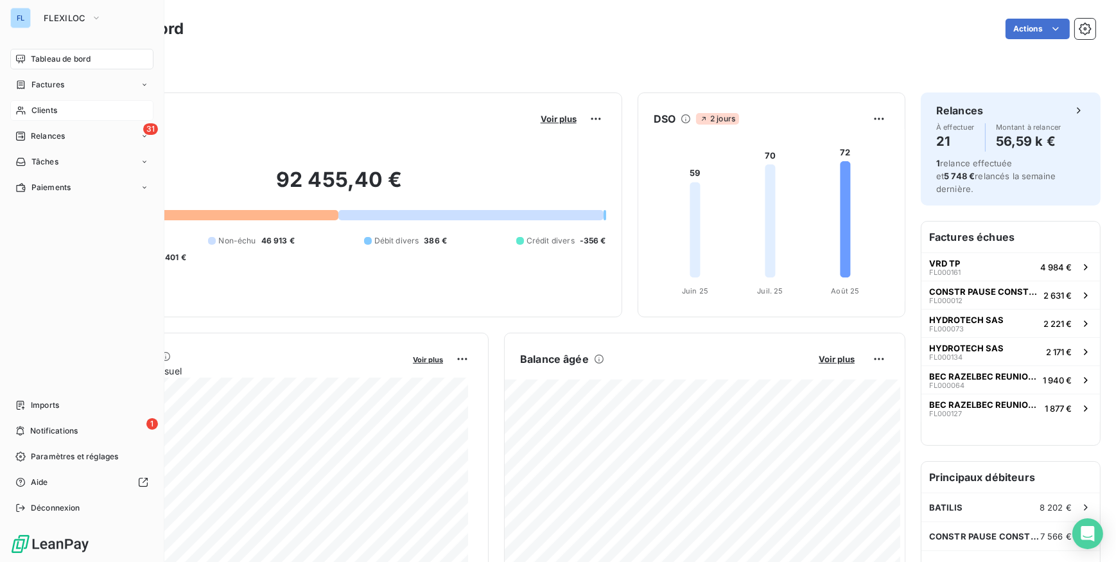
click at [23, 112] on icon at bounding box center [20, 110] width 11 height 10
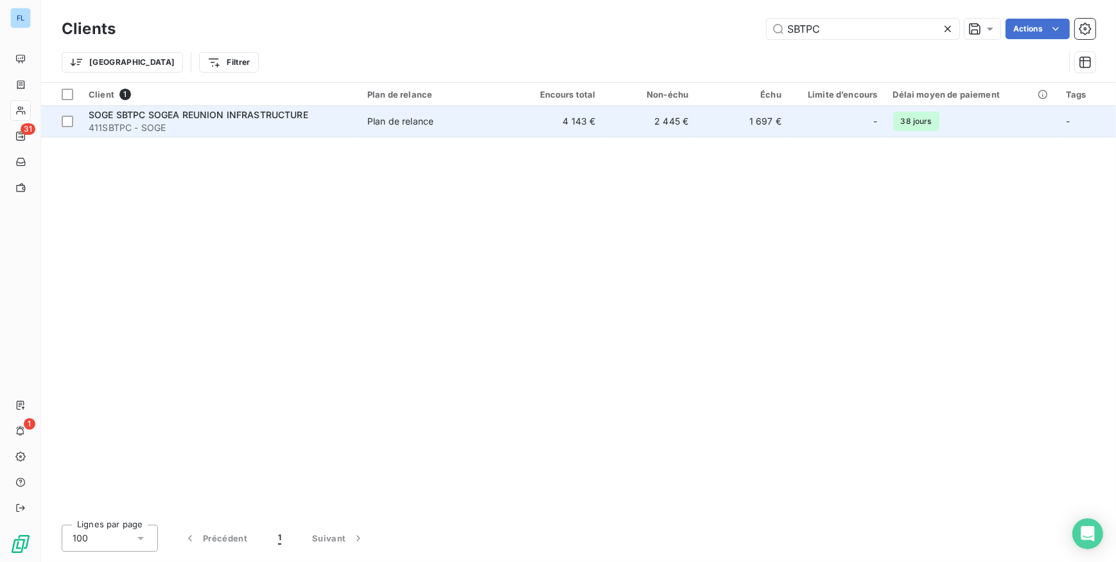
type input "SBTPC"
click at [288, 110] on span "SOGE SBTPC SOGEA REUNION INFRASTRUCTURE" at bounding box center [199, 114] width 220 height 11
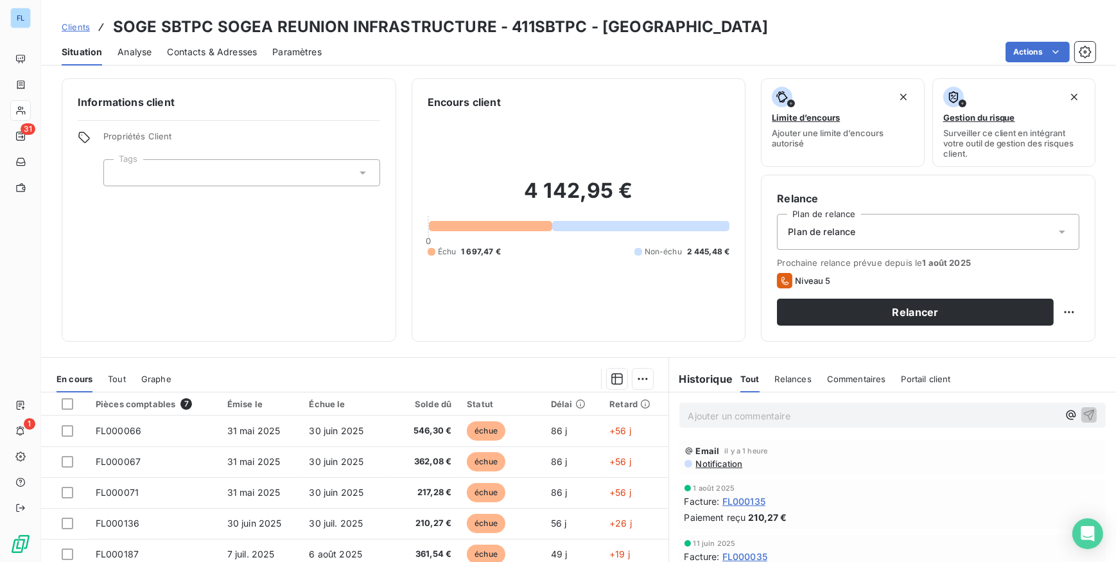
scroll to position [58, 0]
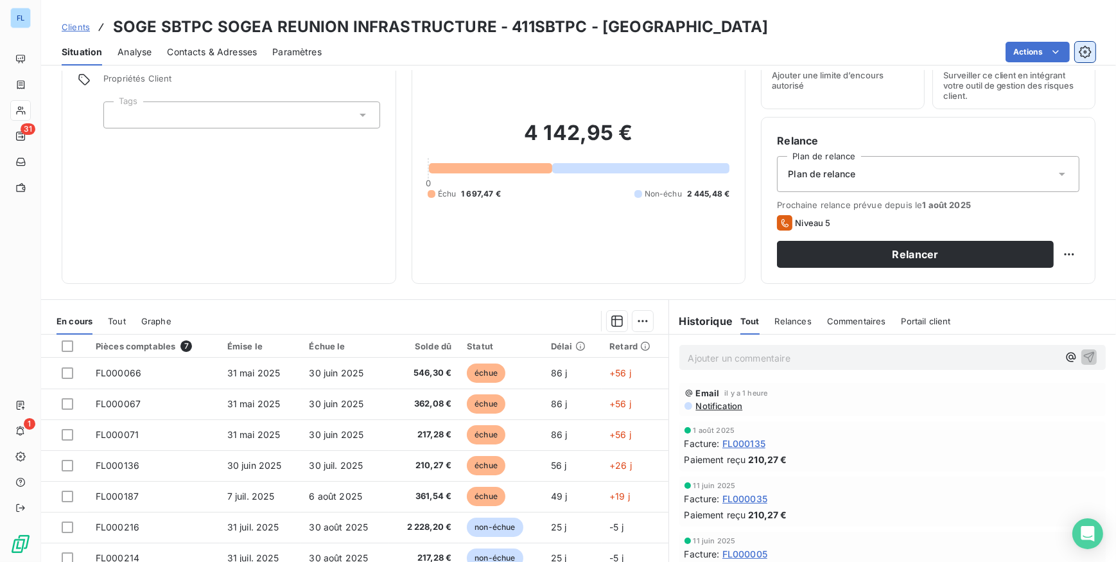
click at [1087, 56] on icon "button" at bounding box center [1084, 52] width 12 height 12
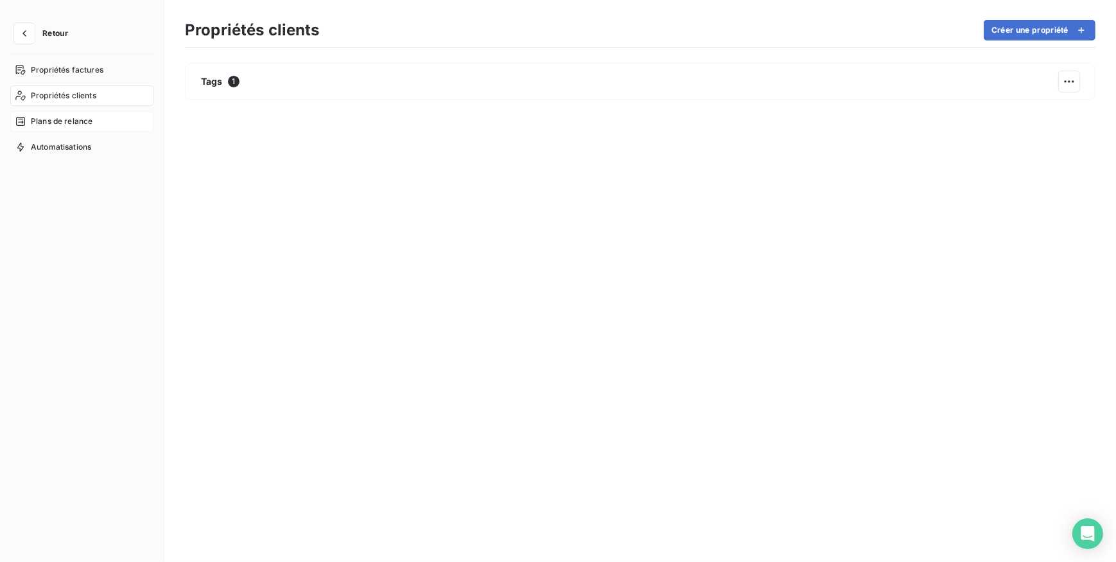
click at [53, 121] on span "Plans de relance" at bounding box center [62, 122] width 62 height 12
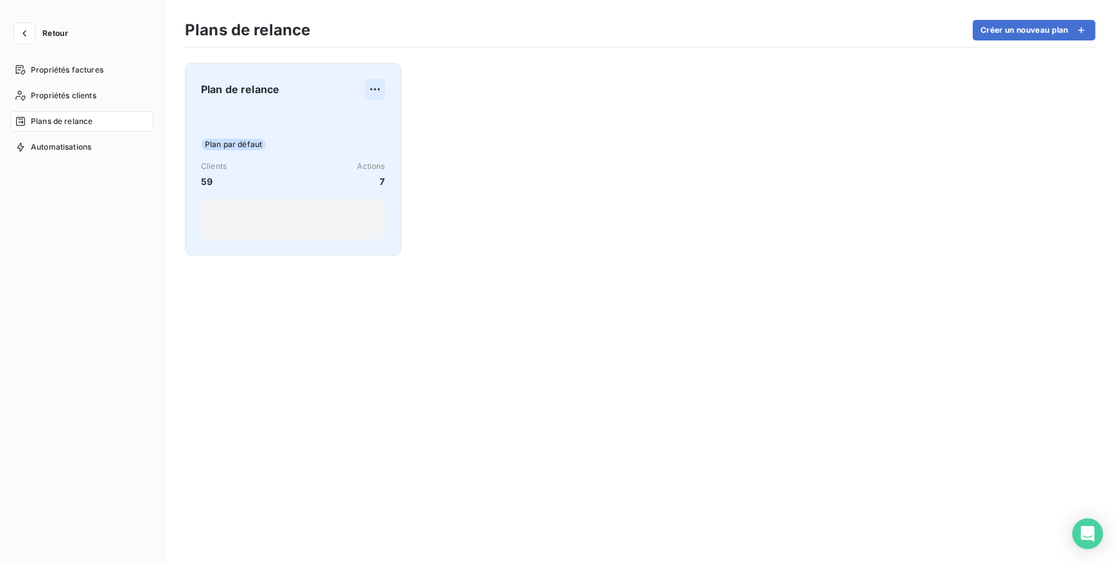
click at [374, 85] on html "Retour Propriétés factures Propriétés clients Plans de relance Automatisations …" at bounding box center [558, 281] width 1116 height 562
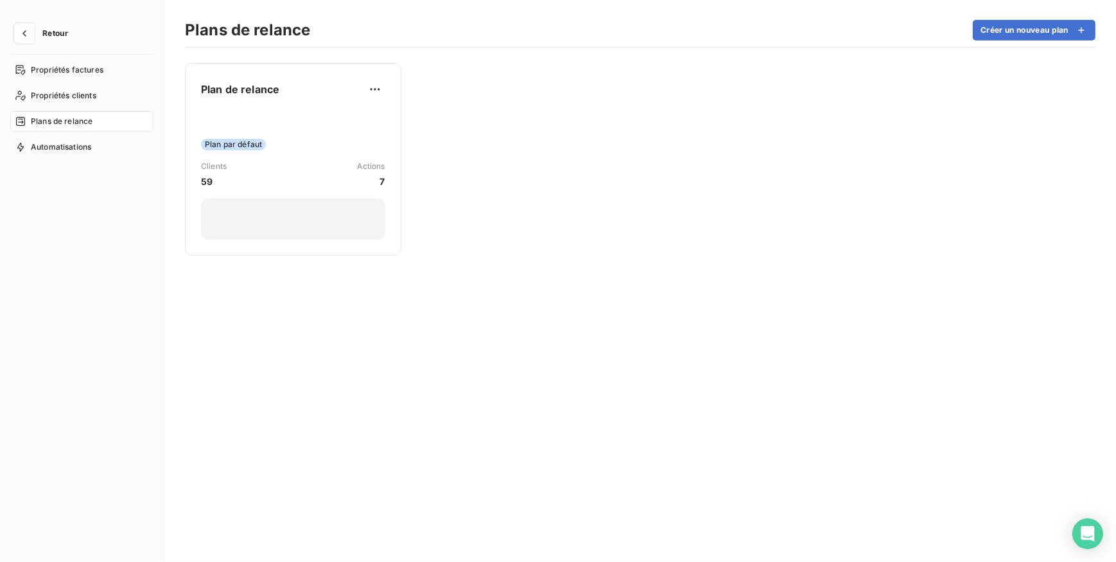
click at [534, 166] on html "Retour Propriétés factures Propriétés clients Plans de relance Automatisations …" at bounding box center [558, 281] width 1116 height 562
click at [19, 31] on icon "button" at bounding box center [24, 33] width 13 height 13
